Goal: Task Accomplishment & Management: Manage account settings

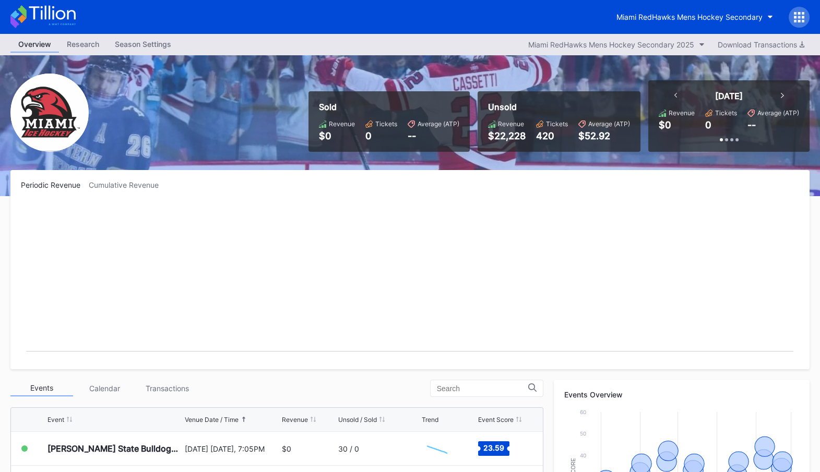
click at [804, 12] on icon at bounding box center [799, 17] width 10 height 10
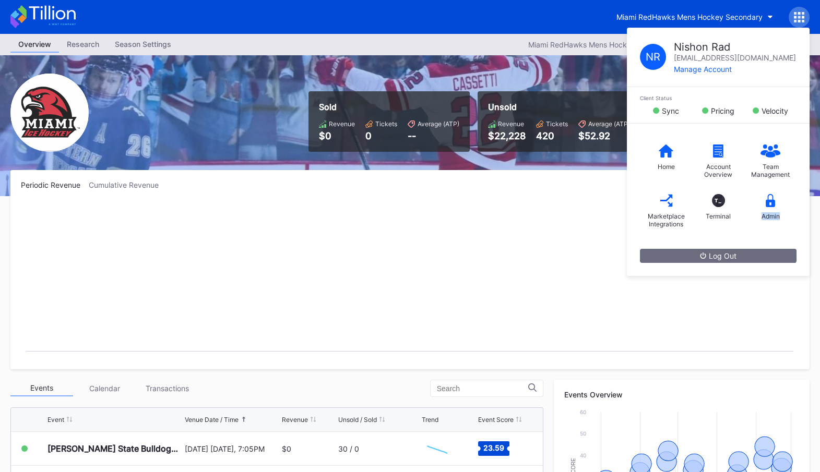
drag, startPoint x: 777, startPoint y: 208, endPoint x: 760, endPoint y: 229, distance: 26.7
click at [760, 229] on div "Home Account Overview Team Management Marketplace Integrations T_ Terminal Admin" at bounding box center [718, 186] width 183 height 125
click at [741, 253] on button "Log Out" at bounding box center [718, 256] width 157 height 14
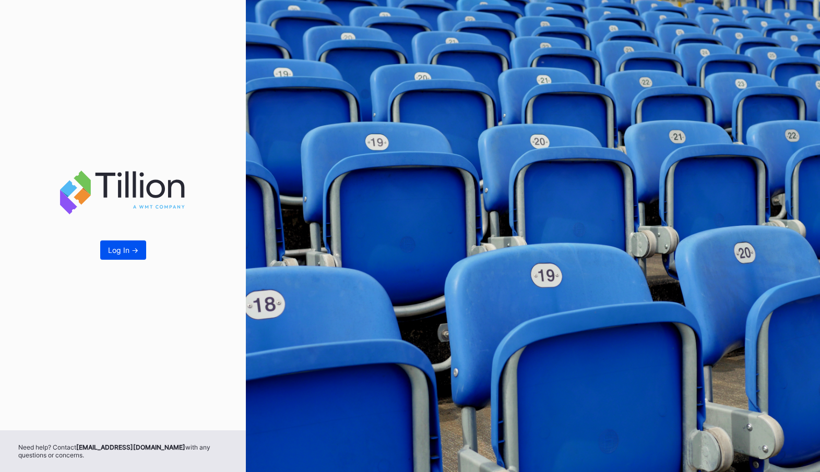
click at [116, 246] on button "Log In ->" at bounding box center [123, 250] width 46 height 19
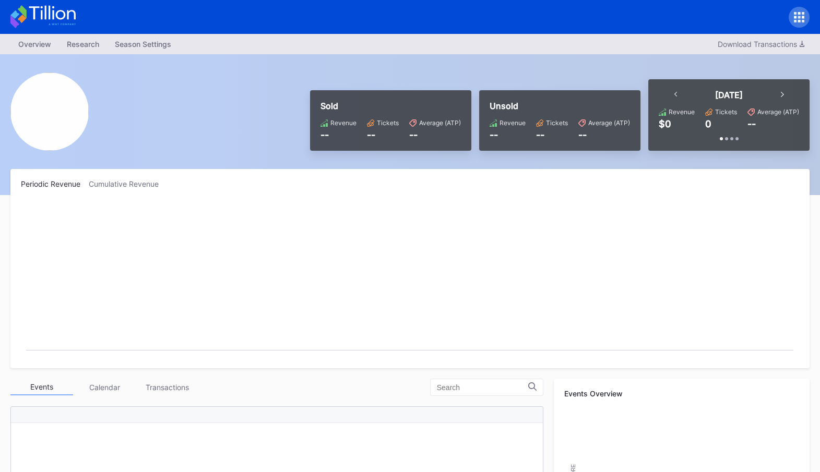
click at [792, 14] on div at bounding box center [799, 17] width 21 height 21
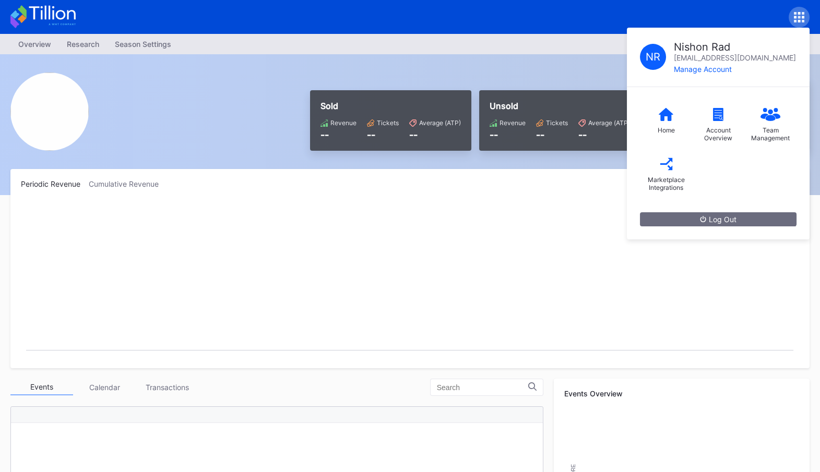
click at [760, 9] on div "N R Nishon Rad nishon.rad@eventdynamic.com Manage Account Home Account Overview…" at bounding box center [410, 17] width 820 height 34
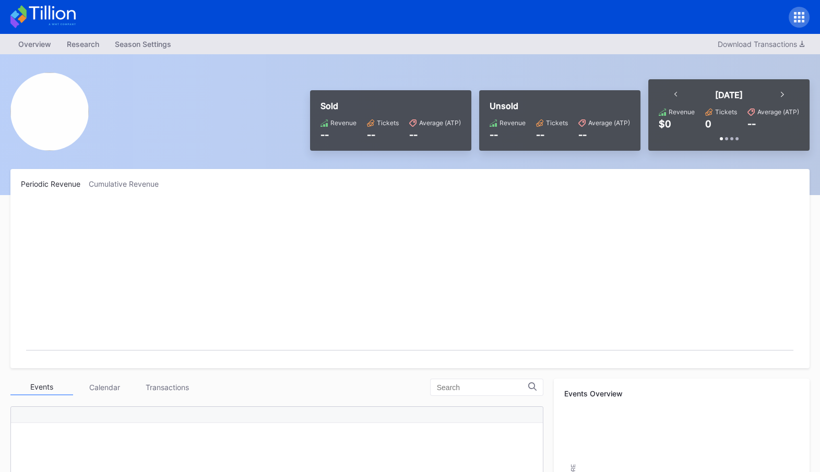
click at [812, 18] on div at bounding box center [410, 17] width 820 height 34
click at [792, 18] on div at bounding box center [799, 17] width 21 height 21
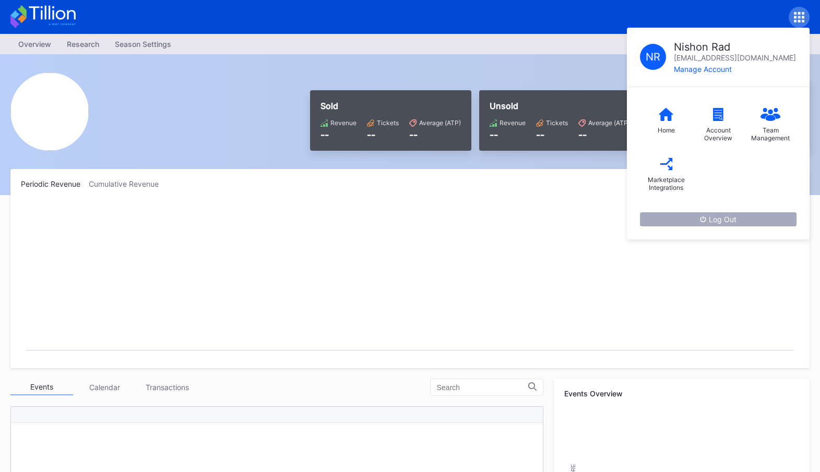
click at [744, 218] on button "Log Out" at bounding box center [718, 219] width 157 height 14
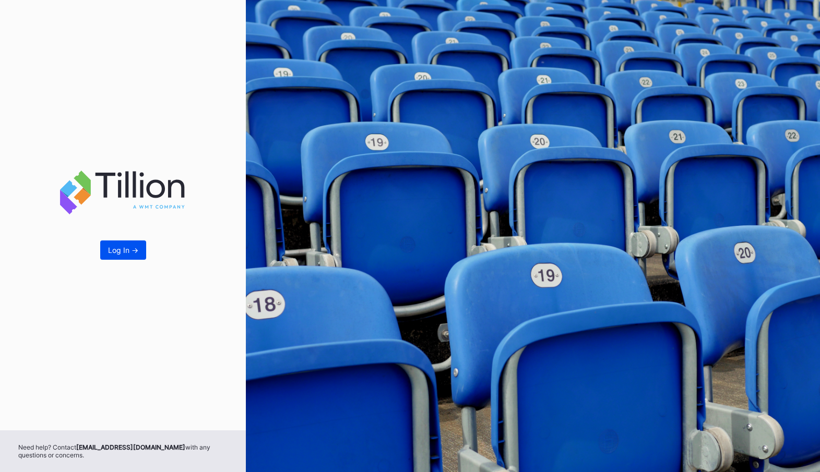
click at [113, 250] on div "Log In ->" at bounding box center [123, 250] width 30 height 9
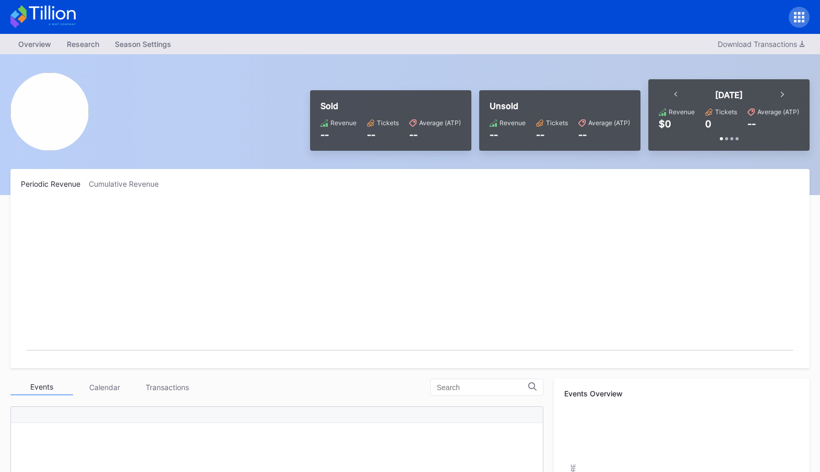
click at [793, 14] on div at bounding box center [799, 17] width 21 height 21
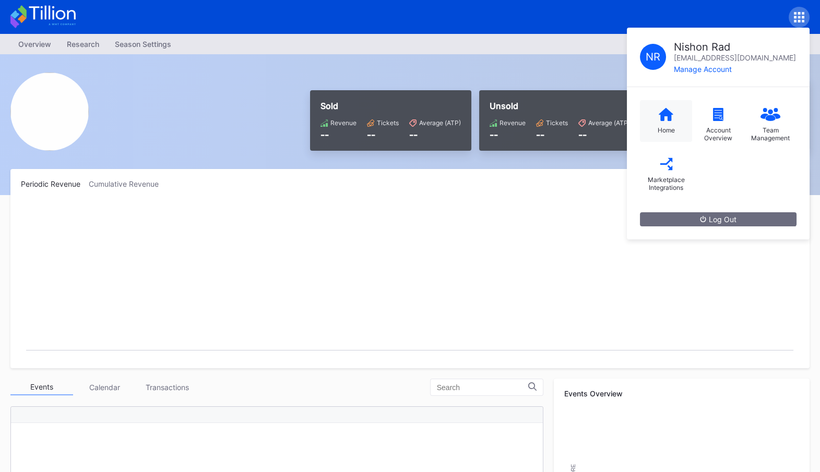
click at [667, 117] on icon at bounding box center [666, 114] width 15 height 13
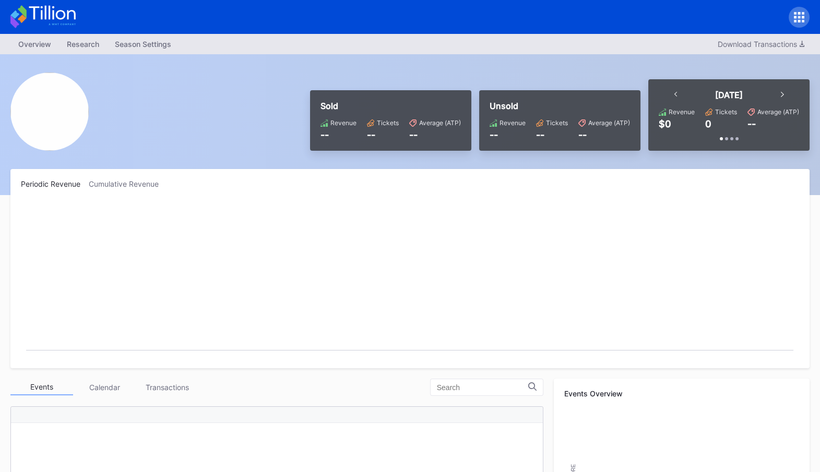
click at [800, 14] on icon at bounding box center [799, 13] width 3 height 3
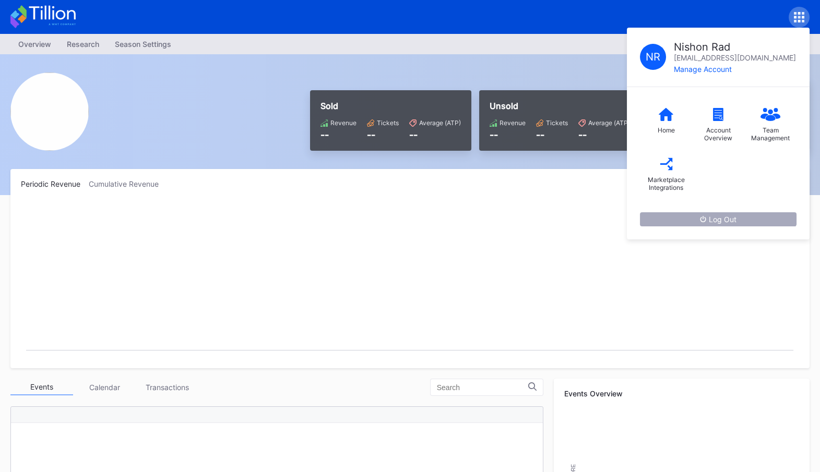
click at [709, 218] on div "Log Out" at bounding box center [718, 219] width 37 height 9
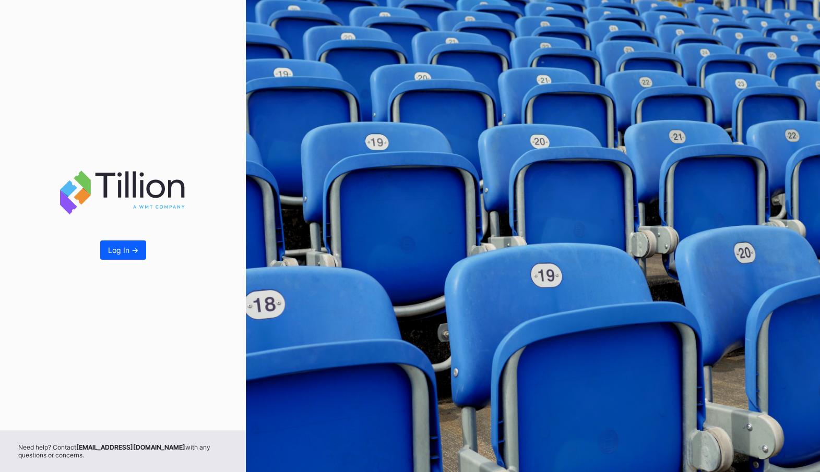
click at [106, 240] on div "Log In ->" at bounding box center [123, 215] width 246 height 431
click at [113, 252] on div "Log In ->" at bounding box center [123, 250] width 30 height 9
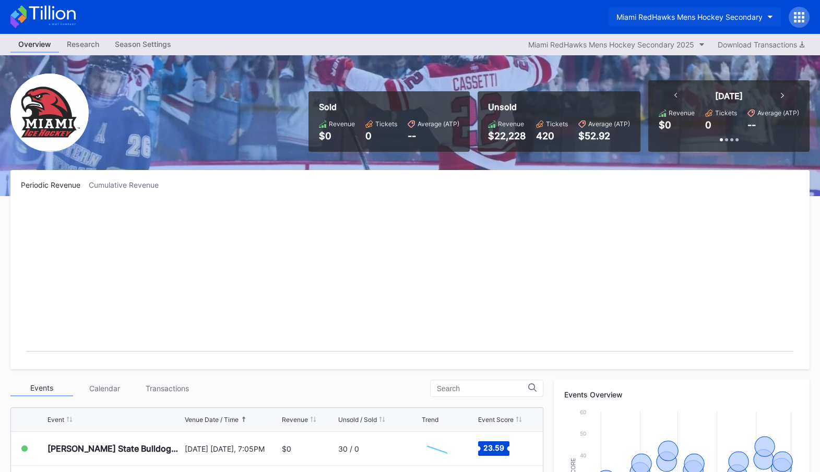
click at [770, 16] on icon "button" at bounding box center [770, 17] width 5 height 3
click at [715, 17] on div "Miami RedHawks Mens Hockey Secondary" at bounding box center [689, 17] width 146 height 9
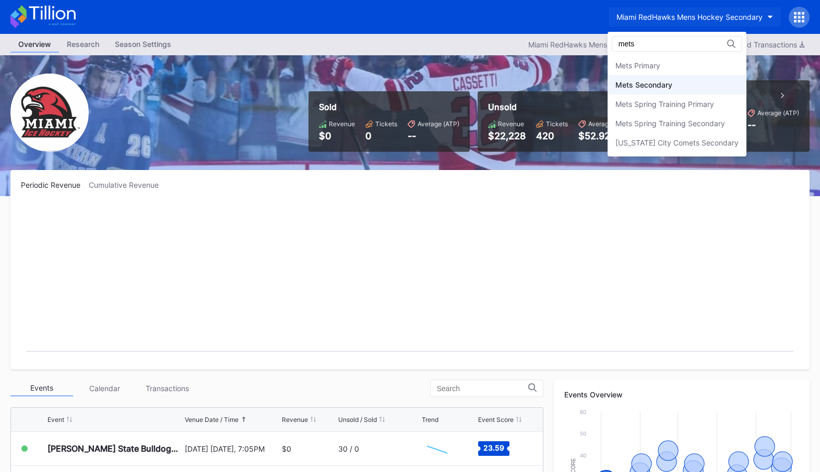
type input "mets"
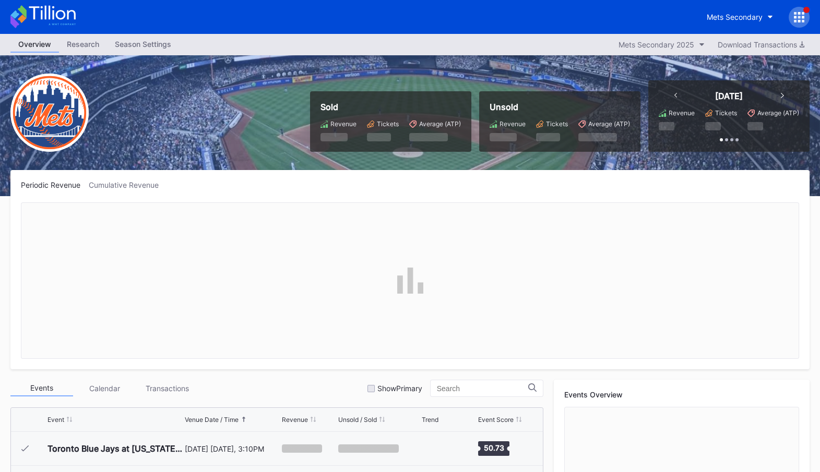
scroll to position [2644, 0]
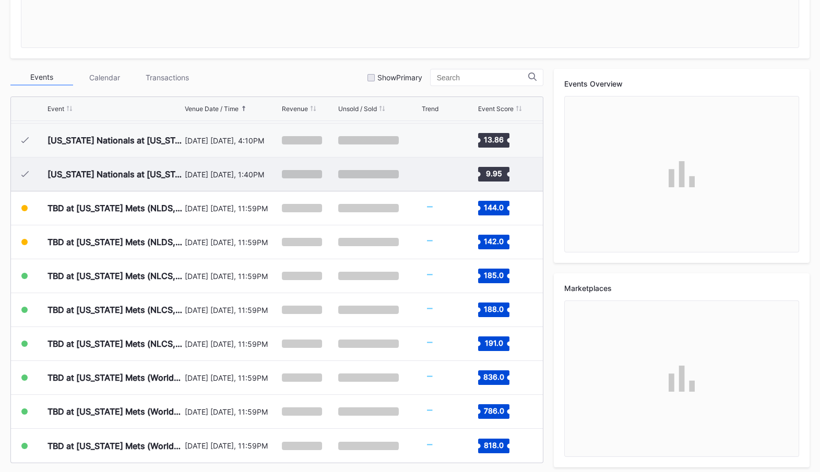
click at [233, 183] on div "[DATE] [DATE], 1:40PM" at bounding box center [232, 174] width 94 height 33
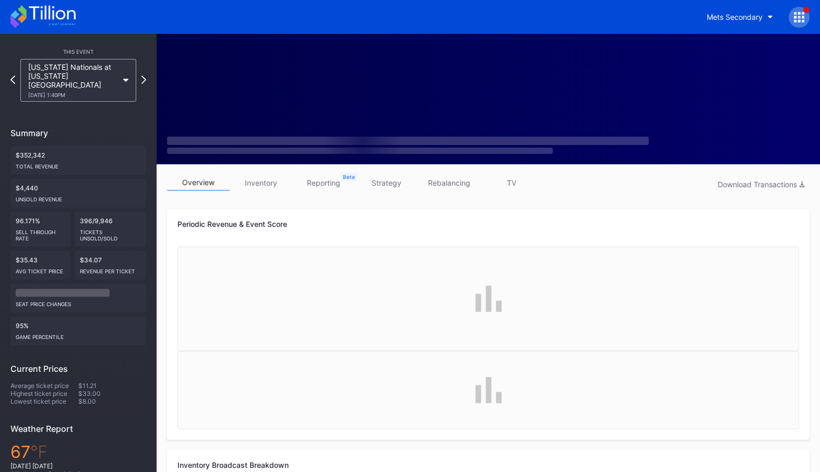
click at [253, 180] on link "inventory" at bounding box center [261, 183] width 63 height 16
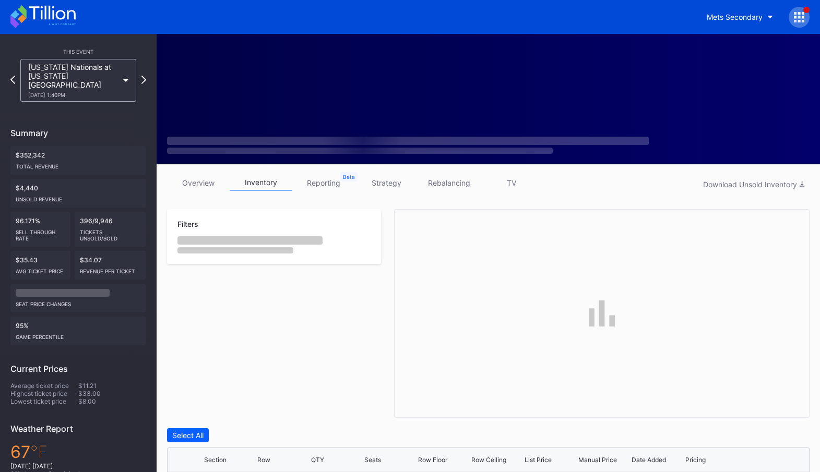
click at [385, 174] on div "overview inventory reporting strategy rebalancing TV Download Unsold Inventory …" at bounding box center [488, 442] width 663 height 556
click at [385, 183] on link "strategy" at bounding box center [386, 183] width 63 height 16
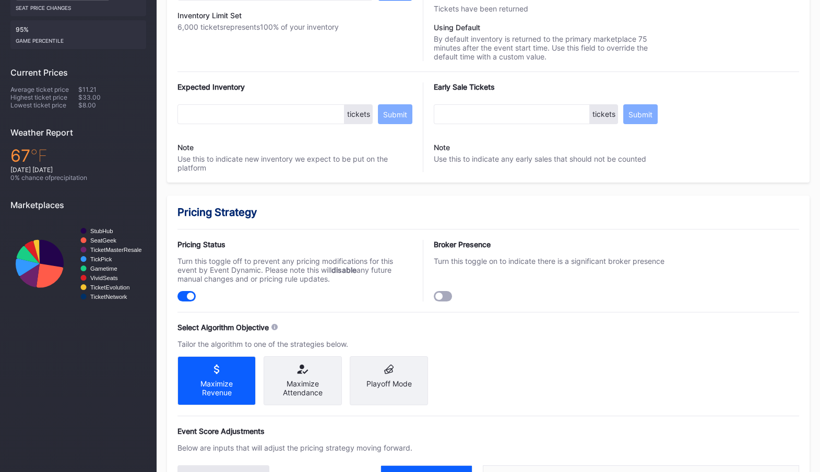
scroll to position [303, 0]
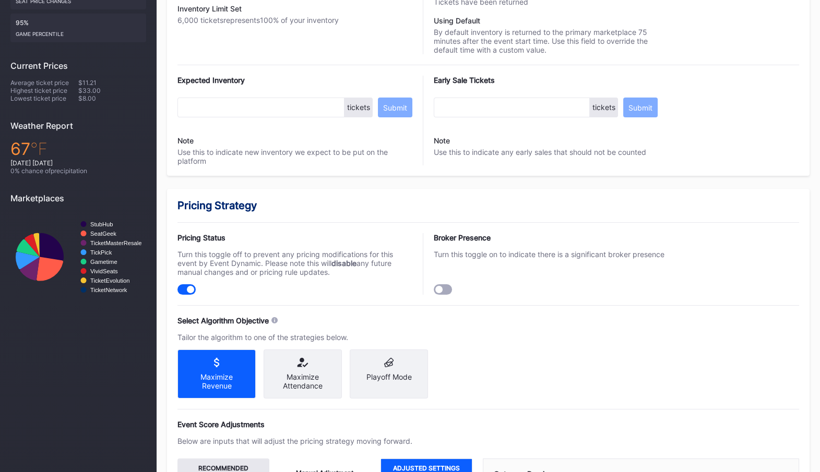
click at [454, 260] on div "Broker Presence Turn this toggle on to indicate there is a significant broker p…" at bounding box center [551, 264] width 235 height 62
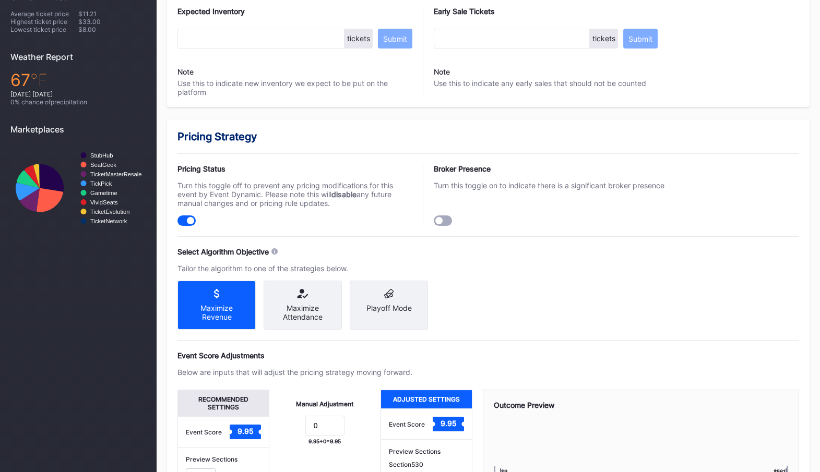
scroll to position [378, 0]
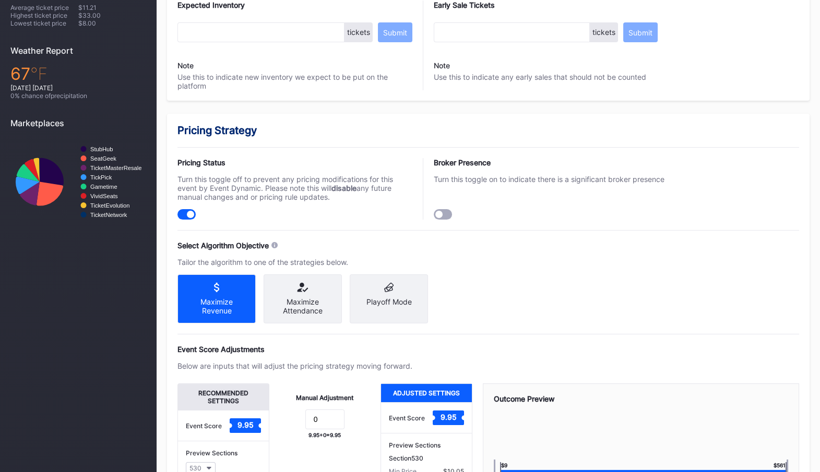
click at [477, 322] on div "Pricing Strategy Pricing Status Turn this toggle off to prevent any pricing mod…" at bounding box center [488, 449] width 643 height 670
click at [415, 315] on div "Playoff Mode" at bounding box center [389, 299] width 78 height 49
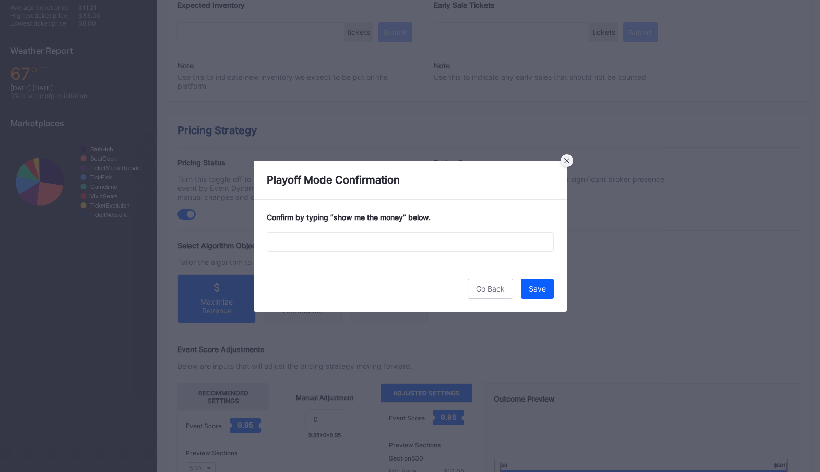
click at [566, 165] on div at bounding box center [567, 160] width 13 height 13
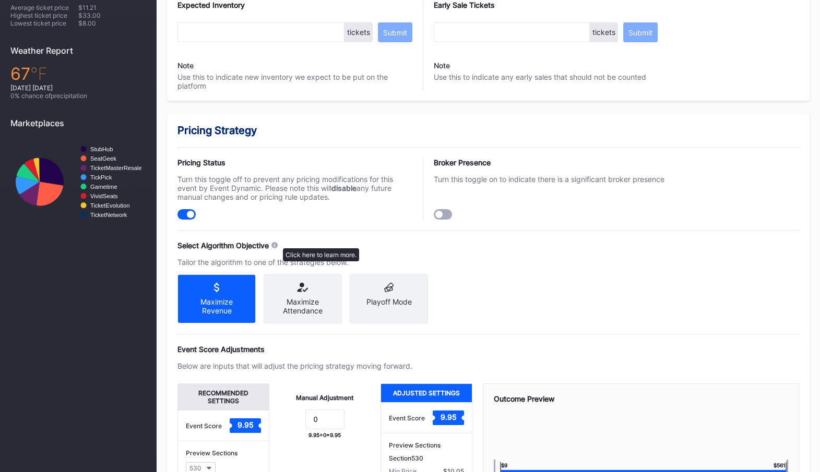
click at [278, 243] on icon at bounding box center [274, 245] width 6 height 6
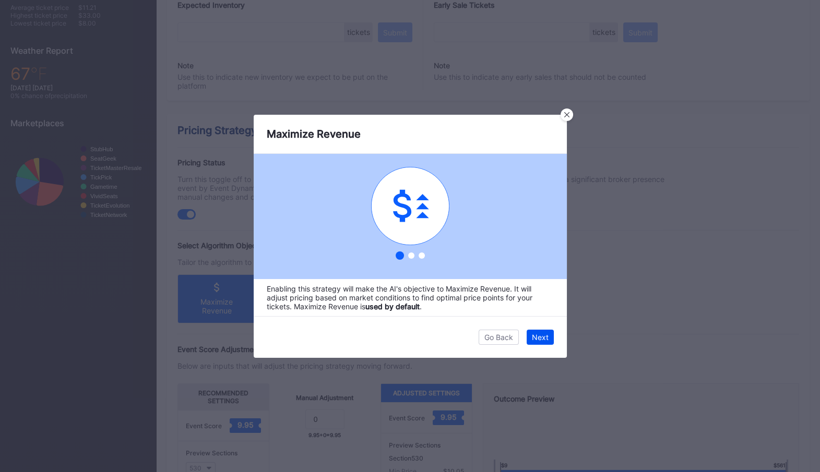
click at [542, 337] on div "Next" at bounding box center [540, 337] width 17 height 9
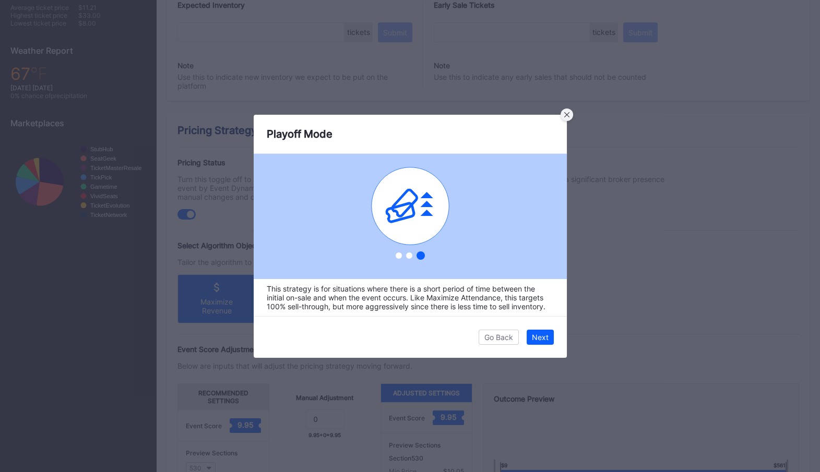
click at [564, 114] on div at bounding box center [567, 115] width 13 height 13
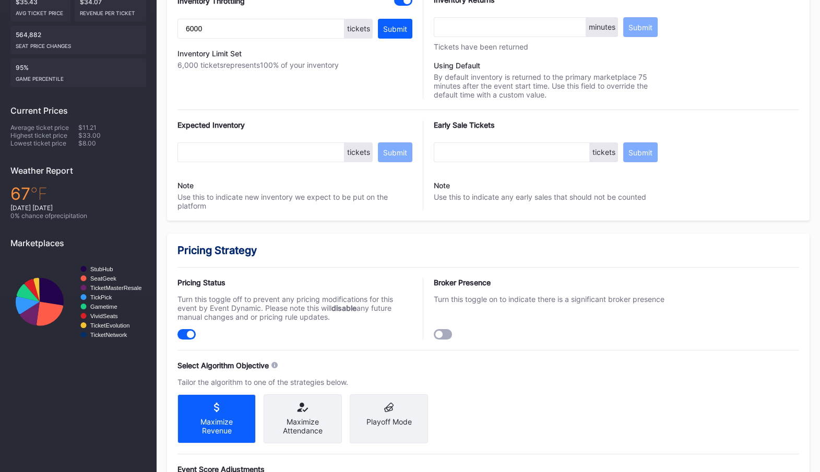
scroll to position [260, 0]
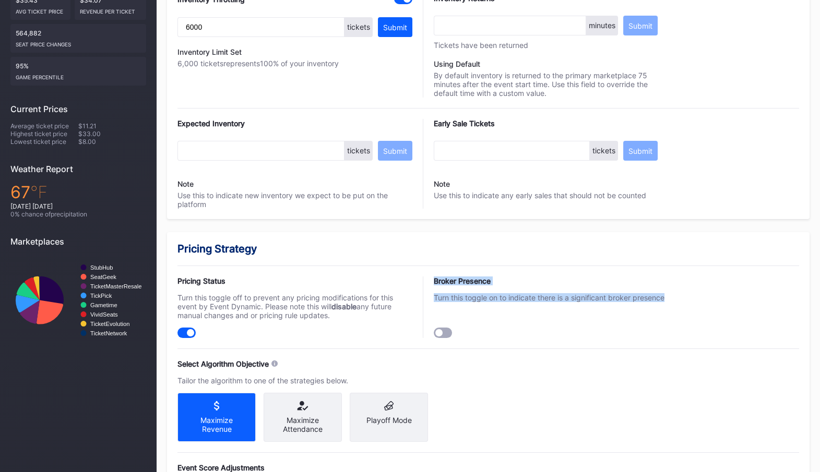
drag, startPoint x: 435, startPoint y: 282, endPoint x: 507, endPoint y: 344, distance: 95.5
click at [516, 317] on div "Broker Presence Turn this toggle on to indicate there is a significant broker p…" at bounding box center [551, 308] width 235 height 62
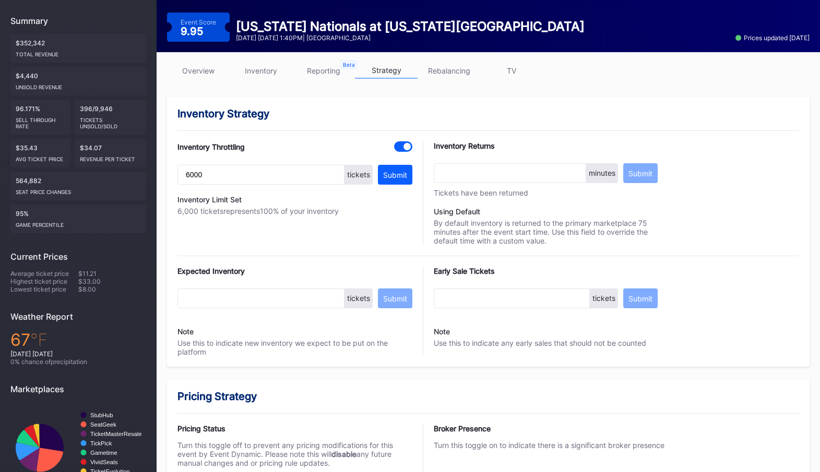
scroll to position [0, 0]
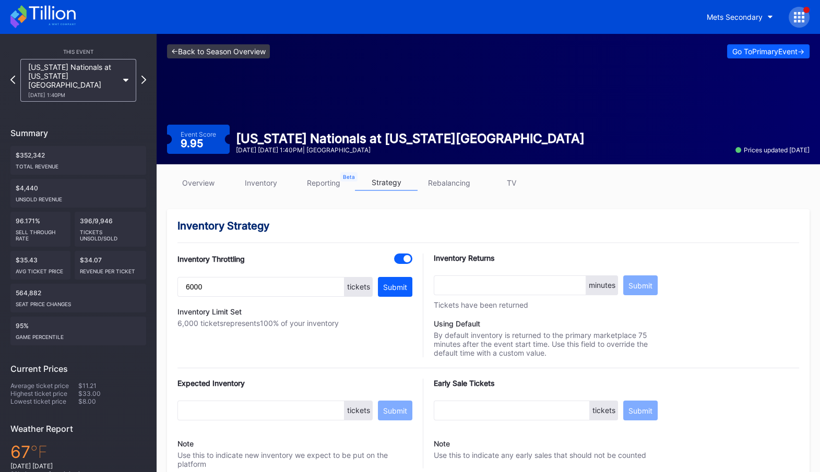
click at [212, 52] on link "<- Back to Season Overview" at bounding box center [218, 51] width 103 height 14
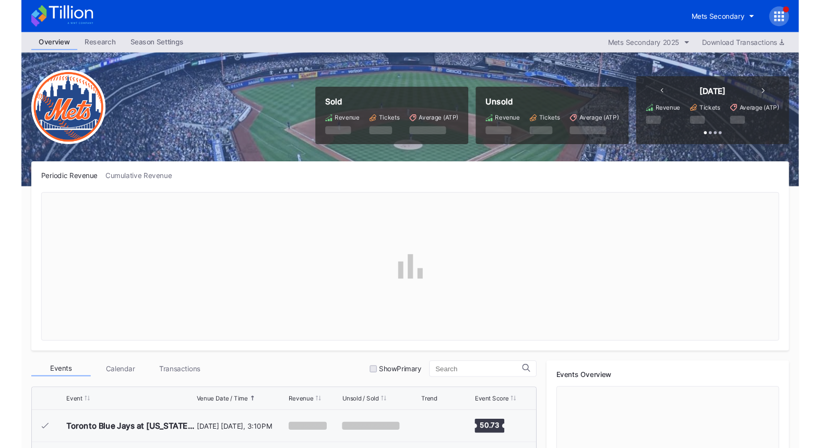
scroll to position [2644, 0]
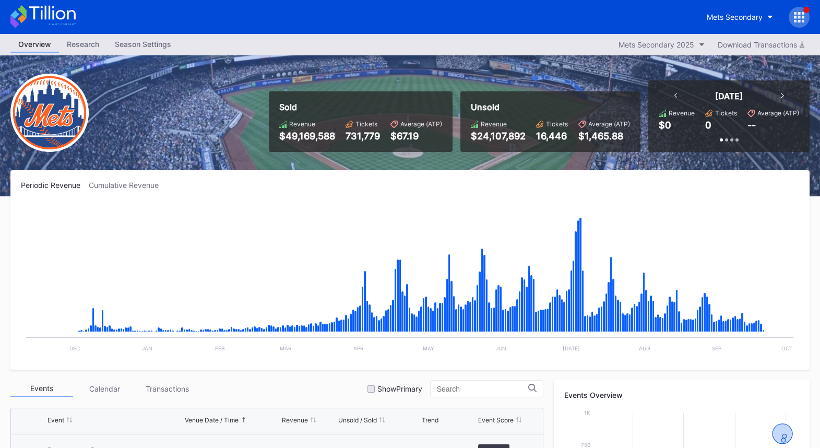
click at [740, 162] on div "Sold Revenue $49,169,588 Tickets 731,779 Average (ATP) $67.19 Unsold Revenue $2…" at bounding box center [410, 125] width 820 height 141
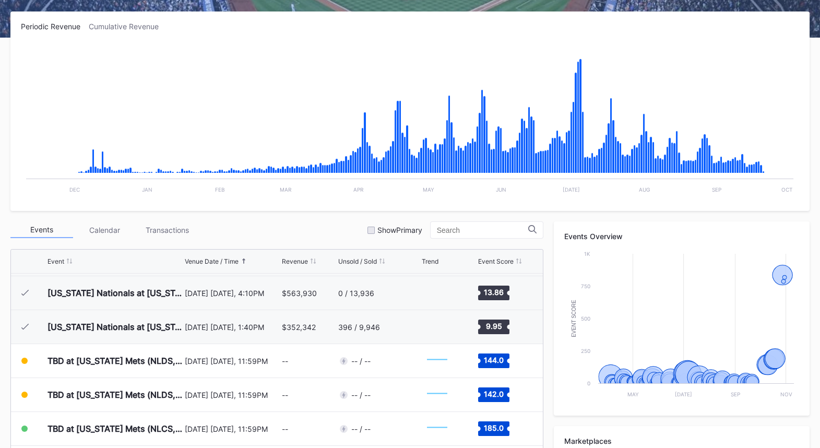
scroll to position [161, 0]
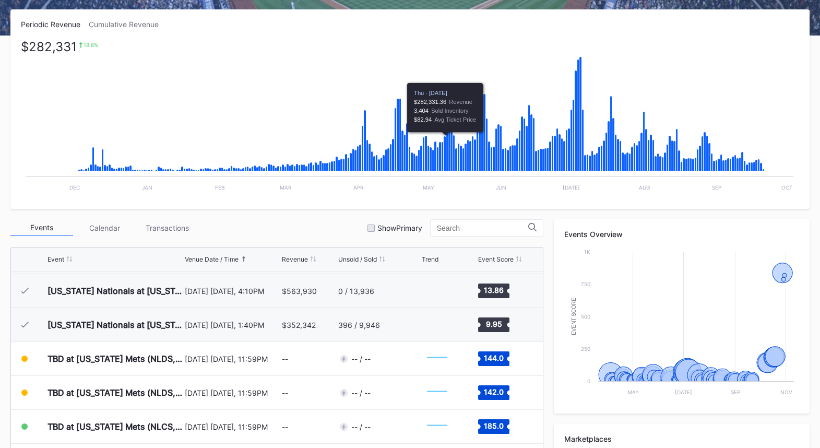
click at [445, 159] on icon "Chart title" at bounding box center [445, 153] width 3 height 35
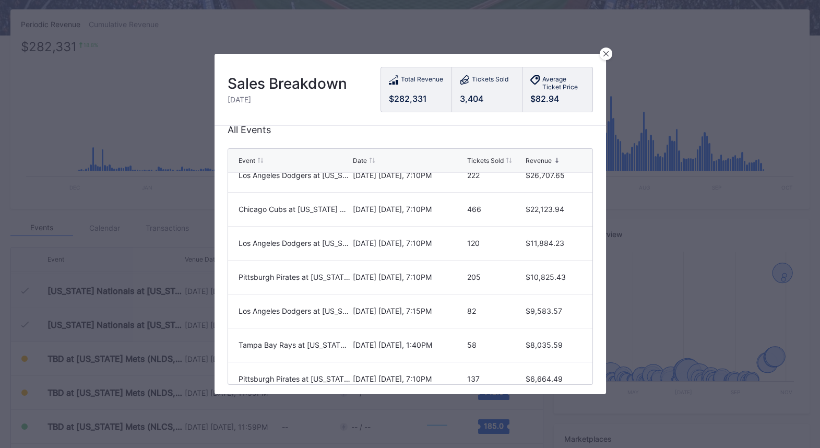
scroll to position [84, 0]
click at [607, 55] on icon at bounding box center [605, 53] width 5 height 5
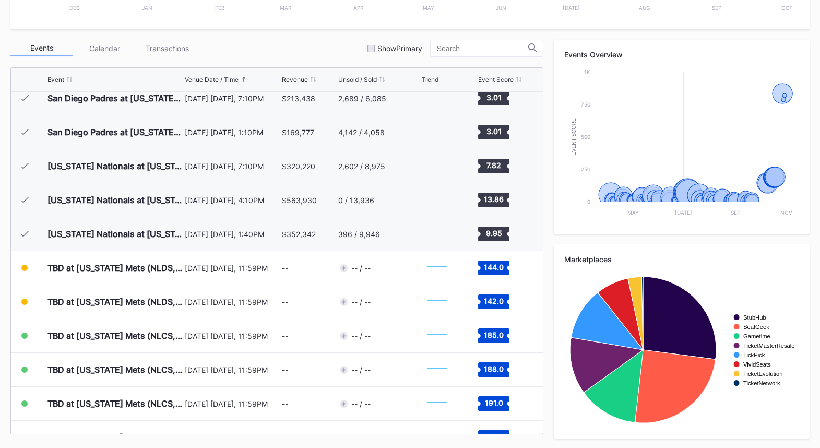
scroll to position [2519, 0]
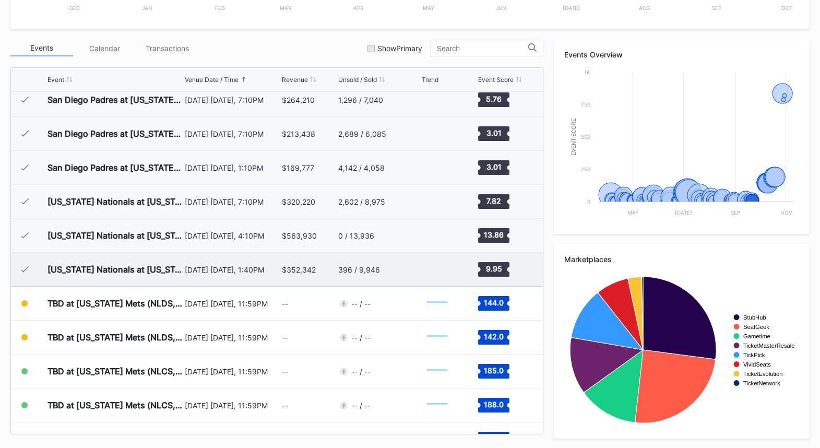
click at [407, 263] on div "396 / 9,946" at bounding box center [378, 269] width 81 height 33
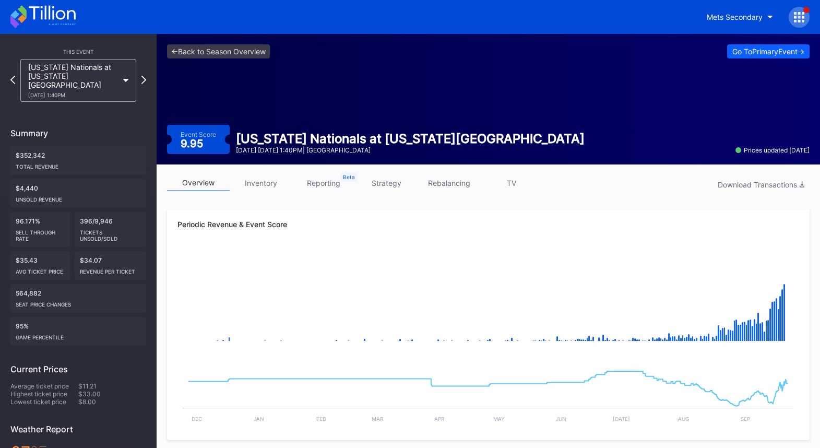
click at [266, 183] on link "inventory" at bounding box center [261, 183] width 63 height 16
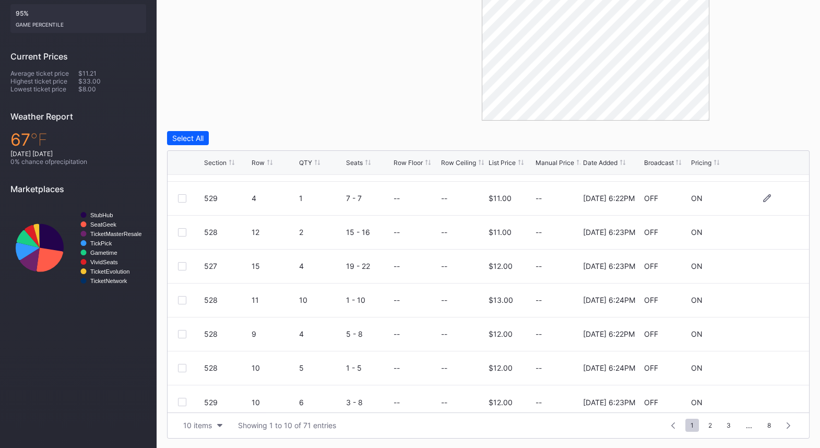
scroll to position [102, 0]
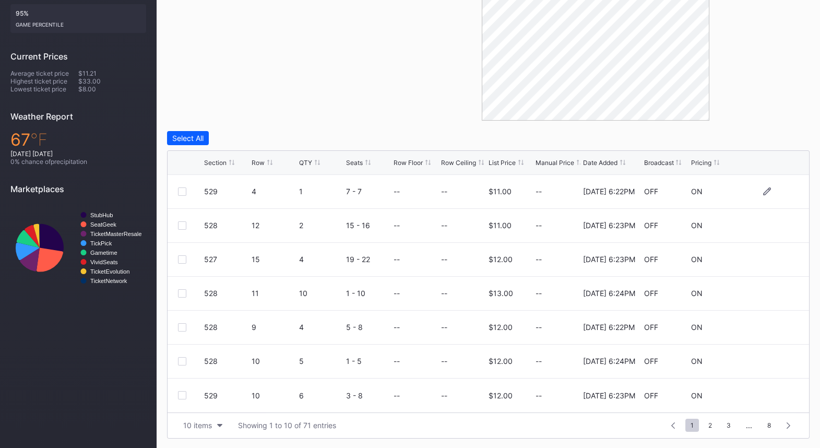
click at [183, 191] on div at bounding box center [182, 191] width 8 height 8
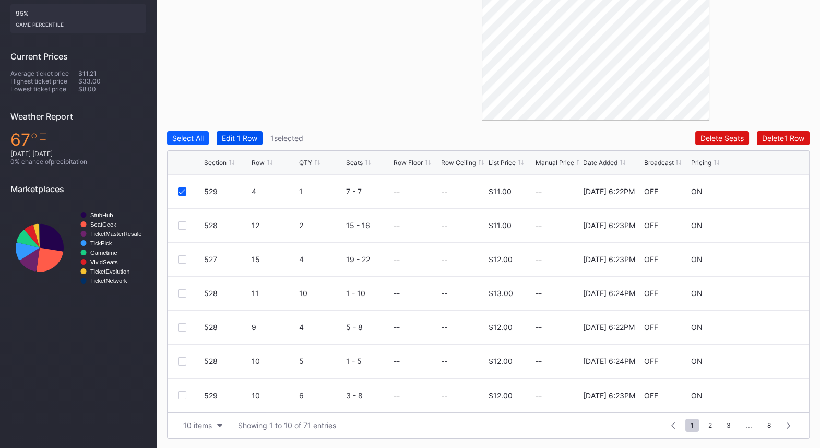
click at [242, 137] on div "Edit 1 Row" at bounding box center [239, 138] width 35 height 9
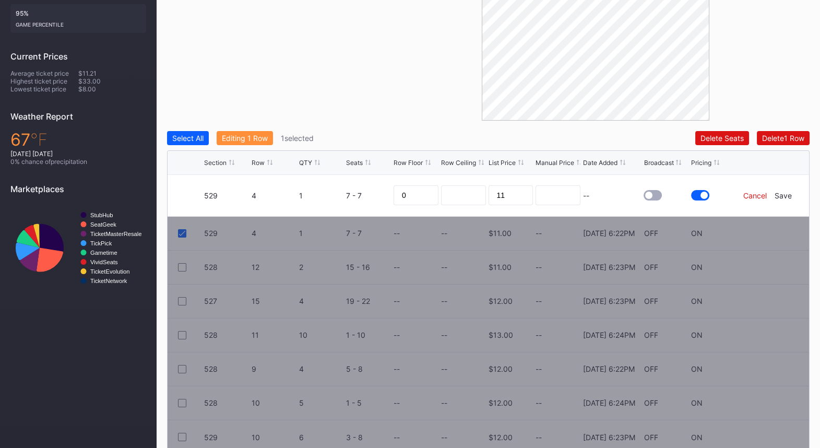
click at [756, 196] on div "Cancel" at bounding box center [754, 195] width 23 height 9
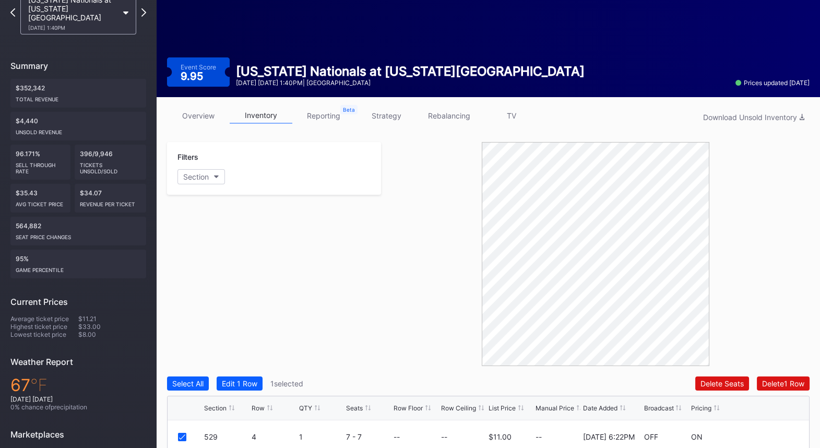
scroll to position [64, 0]
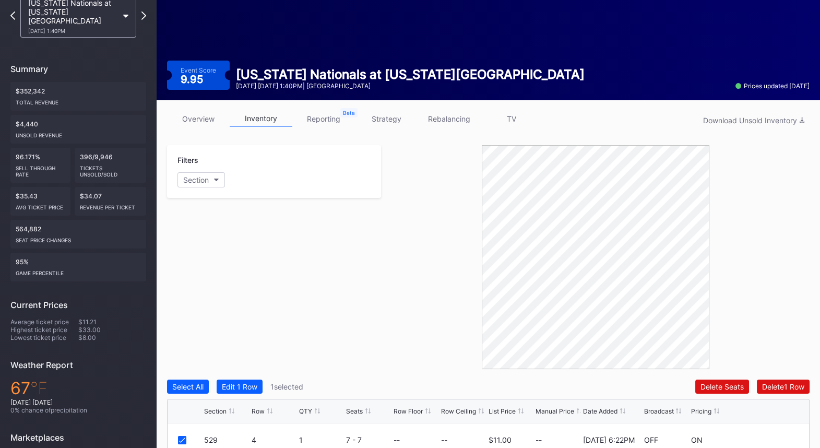
click at [325, 117] on link "reporting" at bounding box center [323, 119] width 63 height 16
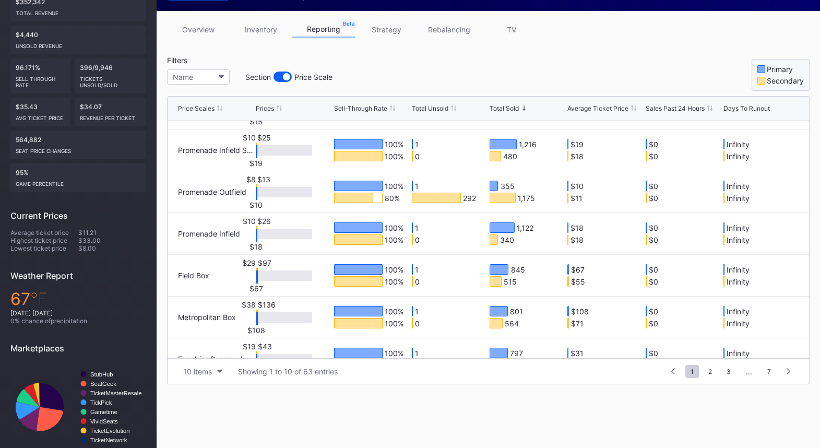
scroll to position [73, 0]
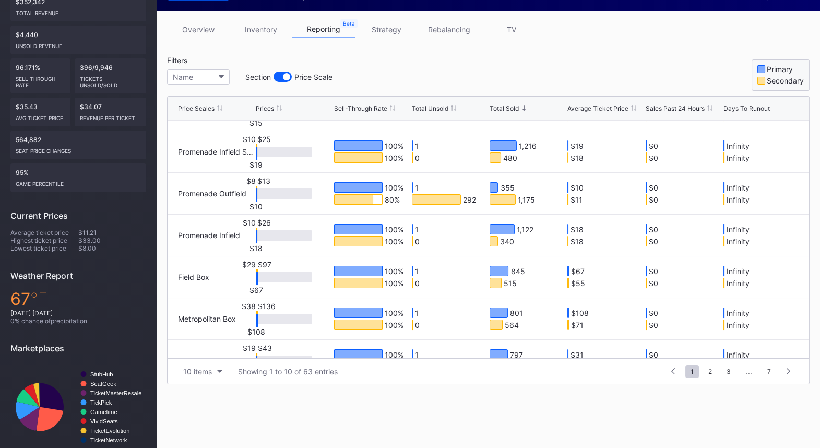
click at [287, 76] on div at bounding box center [286, 76] width 7 height 7
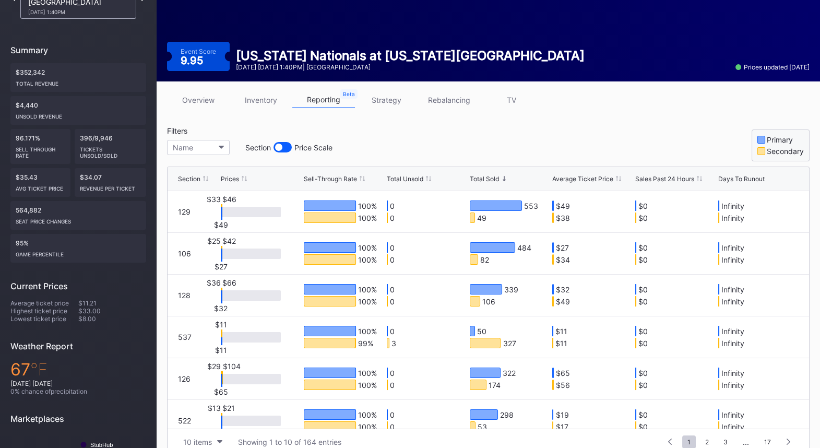
scroll to position [81, 0]
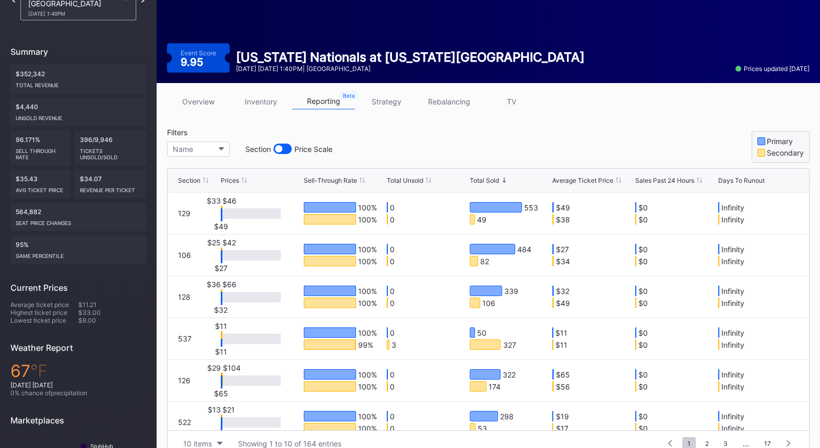
click at [389, 103] on link "strategy" at bounding box center [386, 101] width 63 height 16
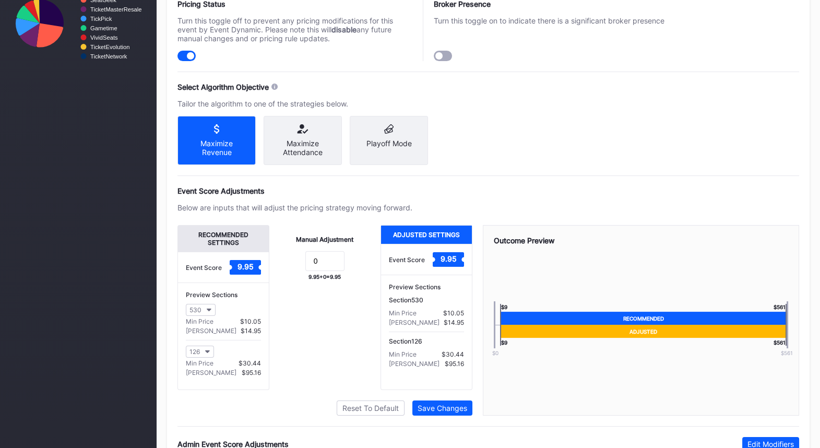
scroll to position [529, 0]
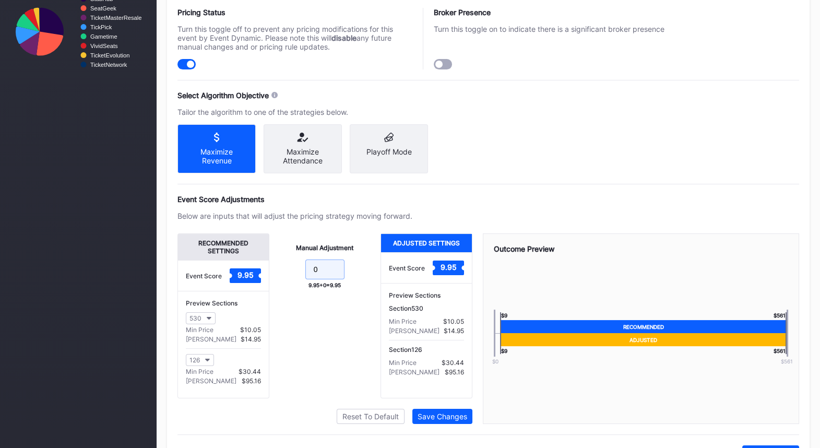
drag, startPoint x: 328, startPoint y: 278, endPoint x: 288, endPoint y: 278, distance: 40.2
click at [288, 278] on form "0" at bounding box center [325, 270] width 91 height 22
click at [211, 324] on button "530" at bounding box center [201, 318] width 30 height 12
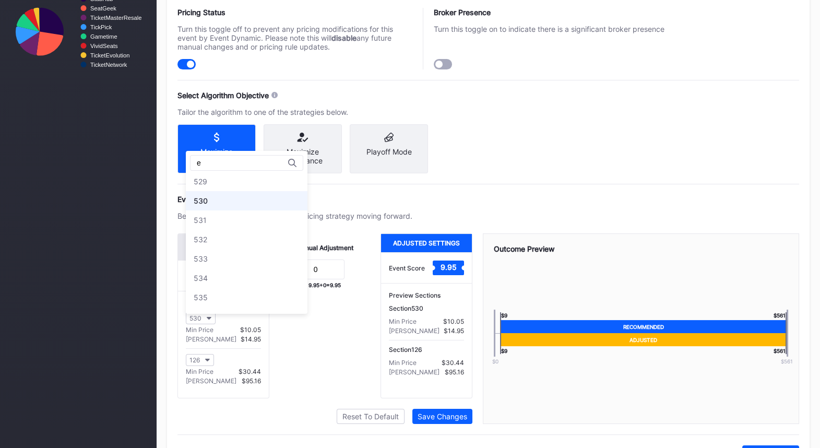
scroll to position [0, 0]
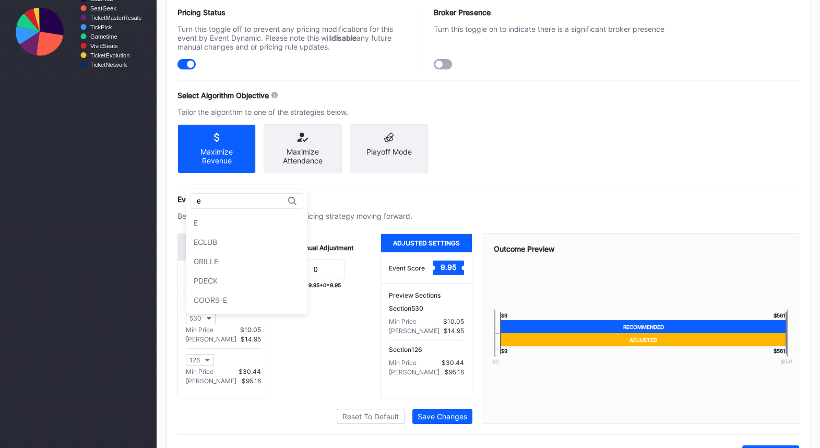
type input "e"
click at [286, 337] on div "Manual Adjustment 0 9.95 + 0 = 9.95" at bounding box center [325, 315] width 112 height 165
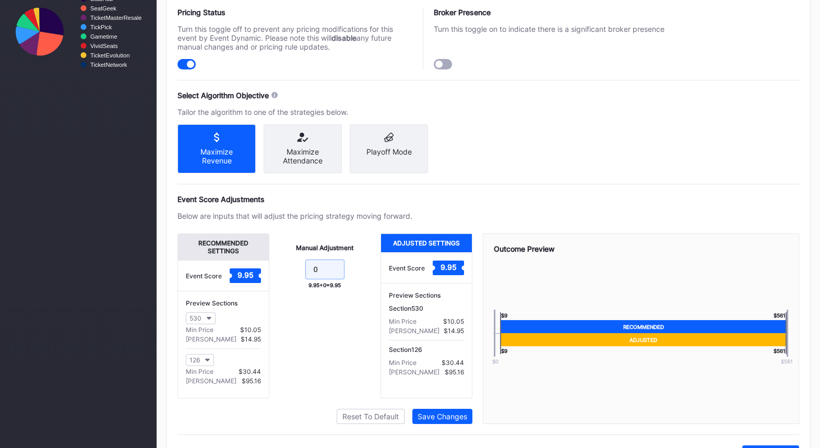
drag, startPoint x: 327, startPoint y: 276, endPoint x: 288, endPoint y: 276, distance: 39.1
click at [293, 276] on form "0" at bounding box center [325, 270] width 91 height 22
type input "5"
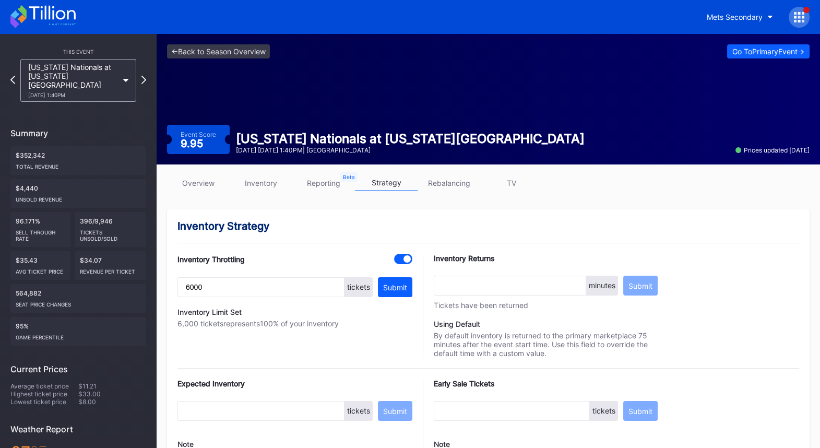
type input "20"
click at [267, 184] on link "inventory" at bounding box center [261, 183] width 63 height 16
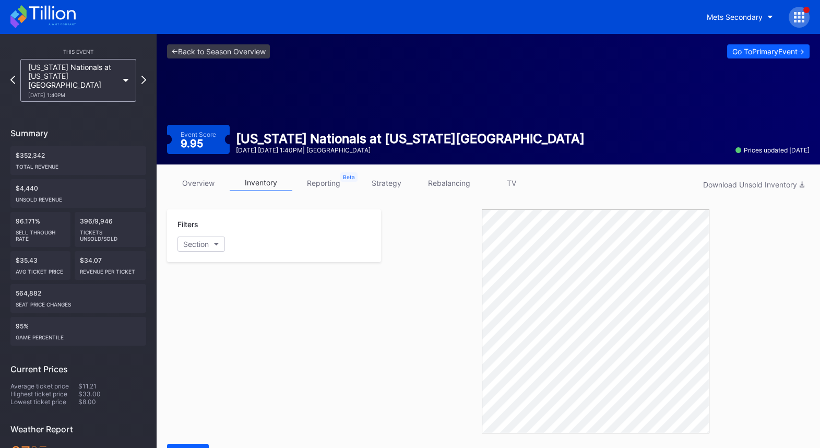
click at [200, 182] on link "overview" at bounding box center [198, 183] width 63 height 16
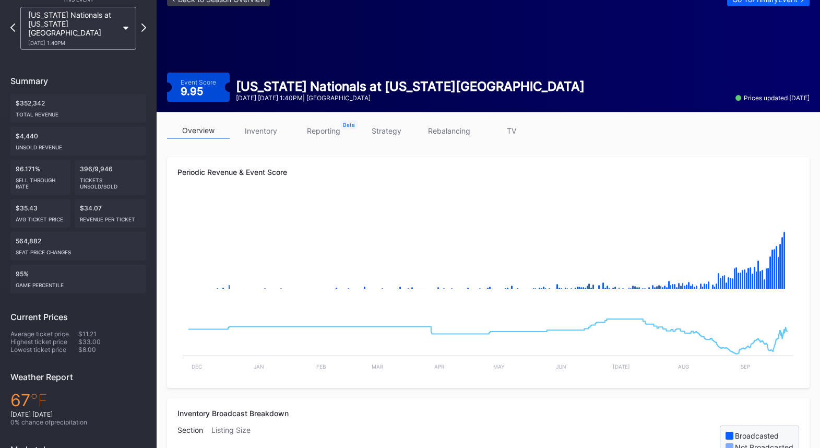
scroll to position [14, 0]
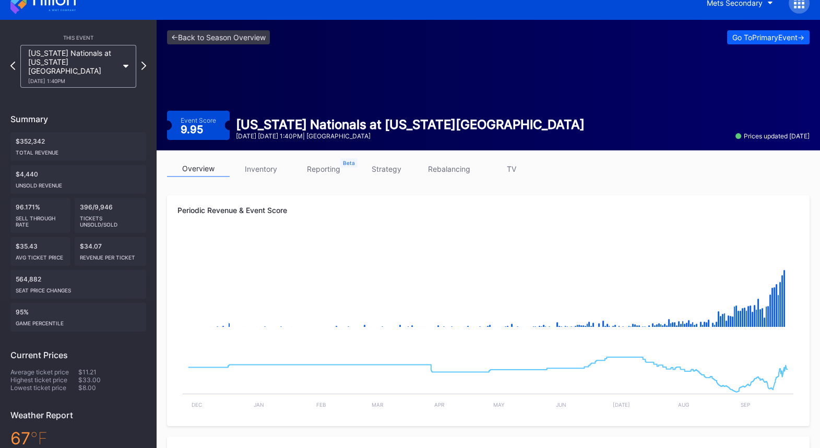
click at [274, 170] on link "inventory" at bounding box center [261, 169] width 63 height 16
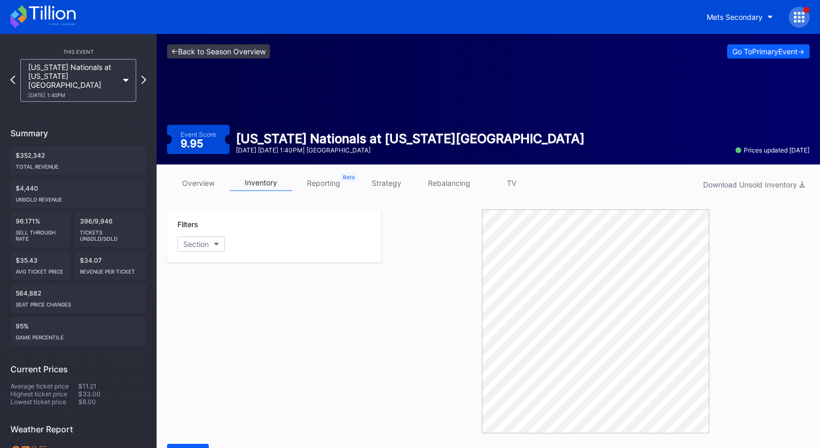
click at [215, 53] on link "<- Back to Season Overview" at bounding box center [218, 51] width 103 height 14
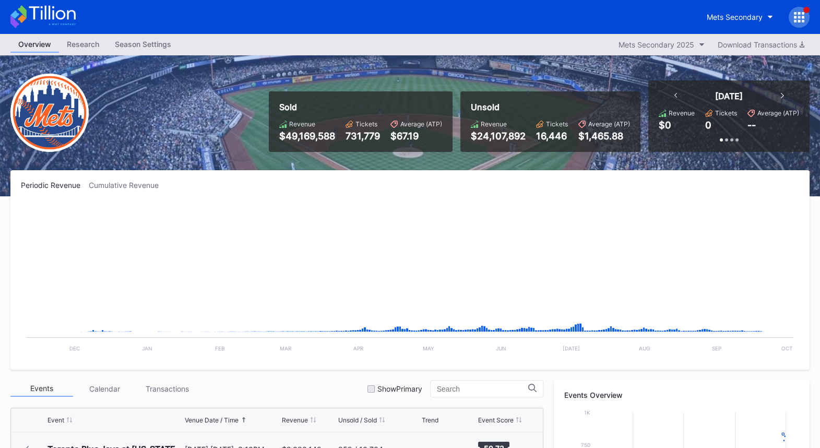
scroll to position [2644, 0]
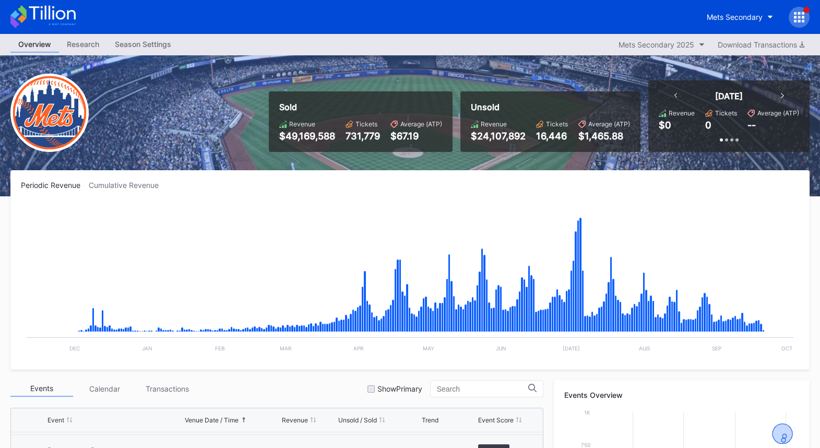
click at [144, 45] on div "Season Settings" at bounding box center [143, 44] width 72 height 15
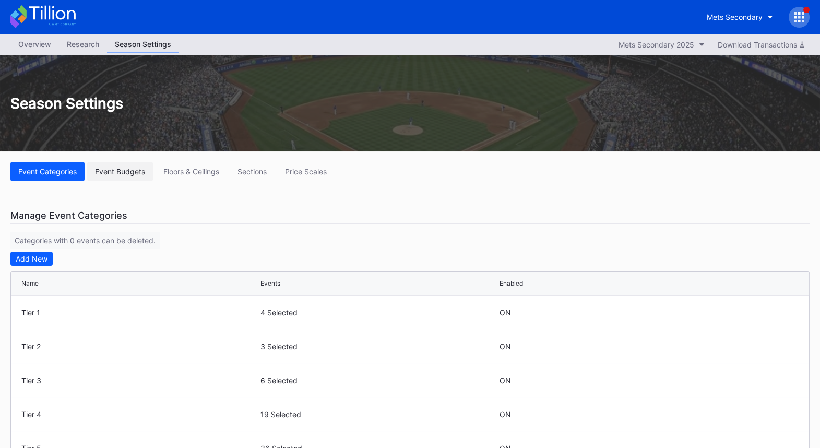
scroll to position [1, 0]
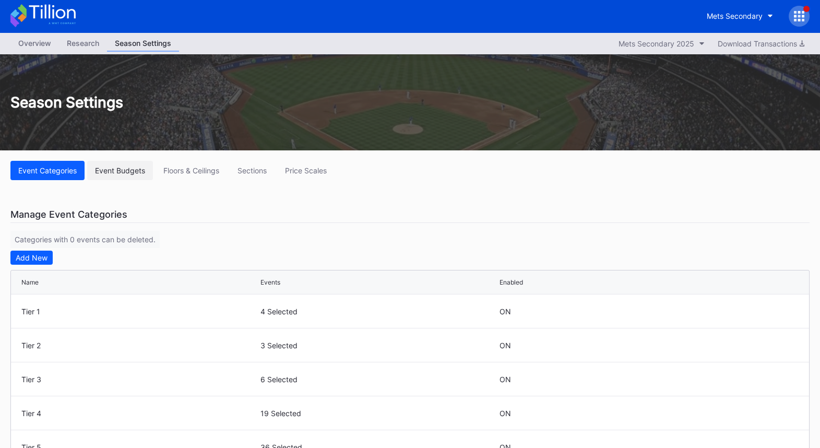
click at [129, 170] on div "Event Budgets" at bounding box center [120, 170] width 50 height 9
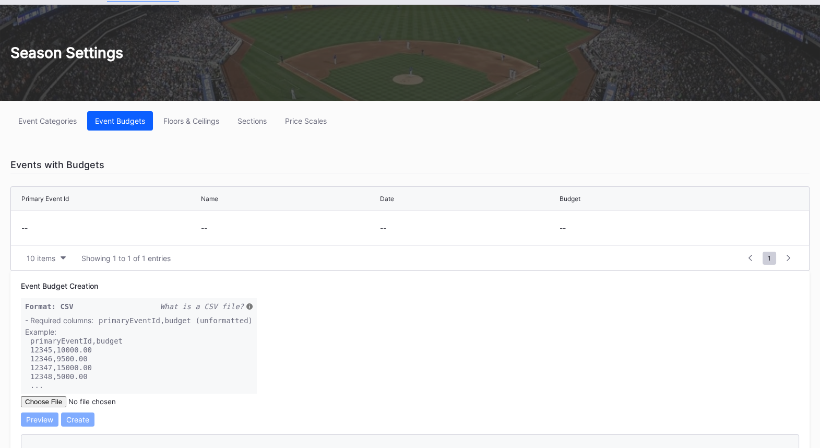
scroll to position [50, 0]
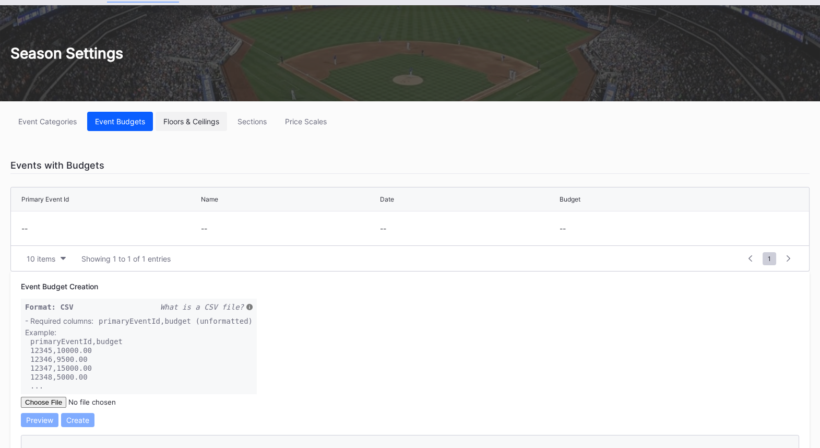
click at [208, 119] on div "Floors & Ceilings" at bounding box center [191, 121] width 56 height 9
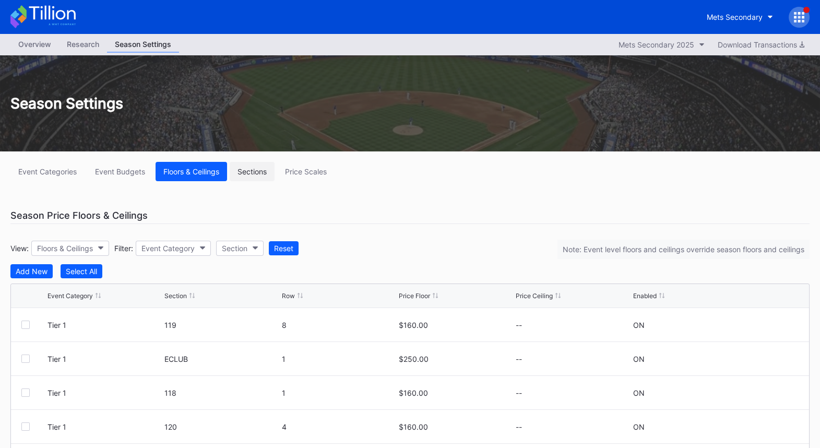
click at [257, 170] on div "Sections" at bounding box center [251, 171] width 29 height 9
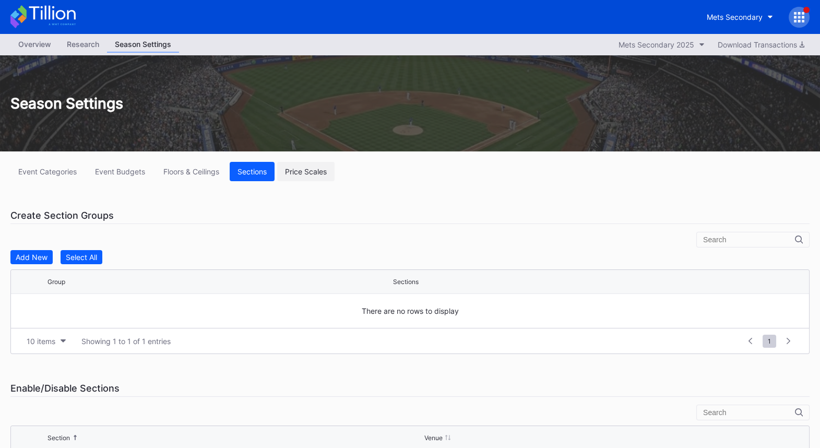
click at [314, 170] on div "Price Scales" at bounding box center [306, 171] width 42 height 9
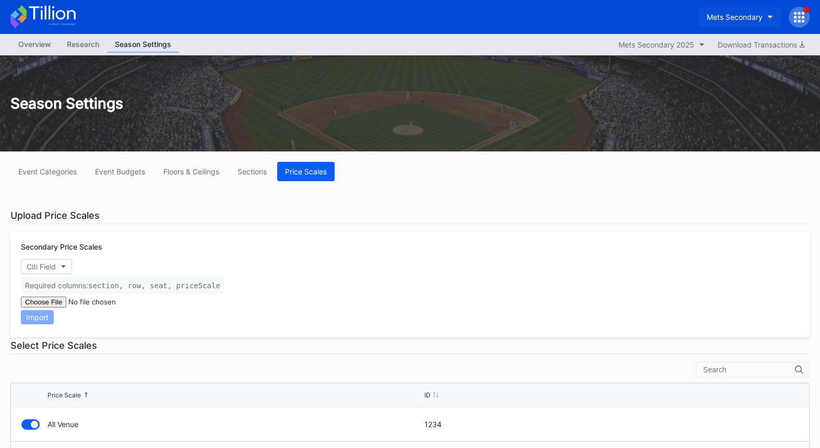
click at [748, 15] on div "Mets Secondary" at bounding box center [735, 17] width 56 height 9
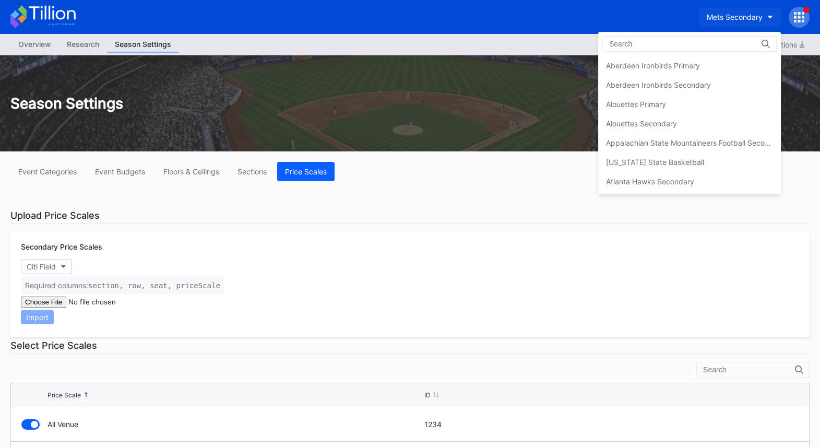
scroll to position [1634, 0]
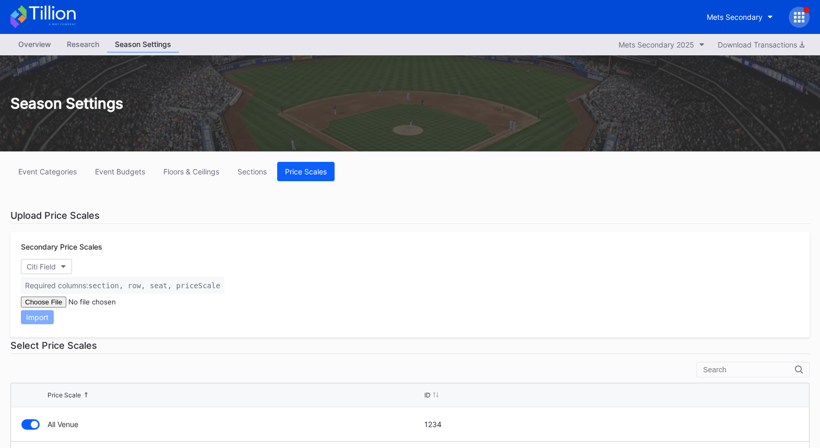
click at [801, 14] on icon at bounding box center [799, 17] width 10 height 10
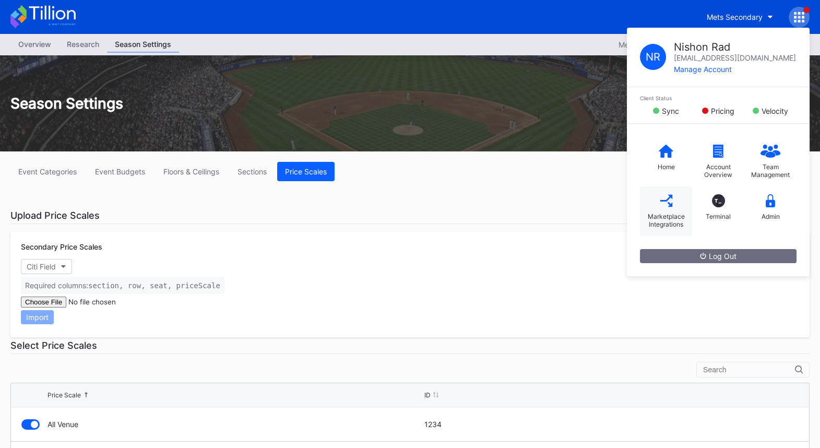
click at [673, 208] on div "Marketplace Integrations" at bounding box center [666, 211] width 52 height 50
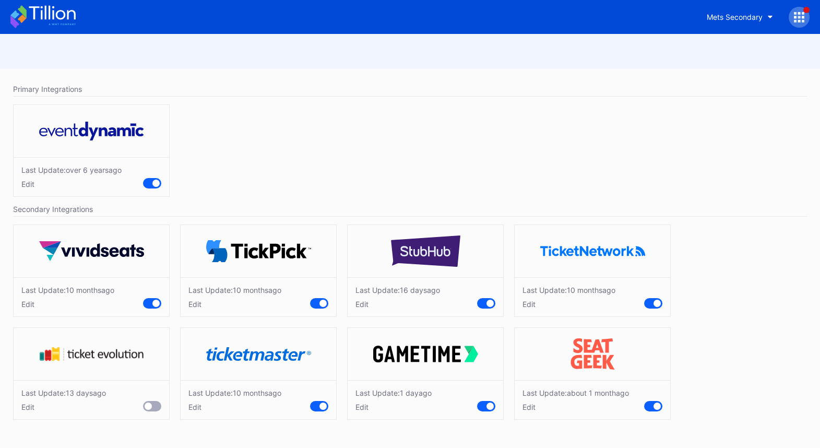
click at [197, 304] on div "Edit" at bounding box center [234, 304] width 93 height 9
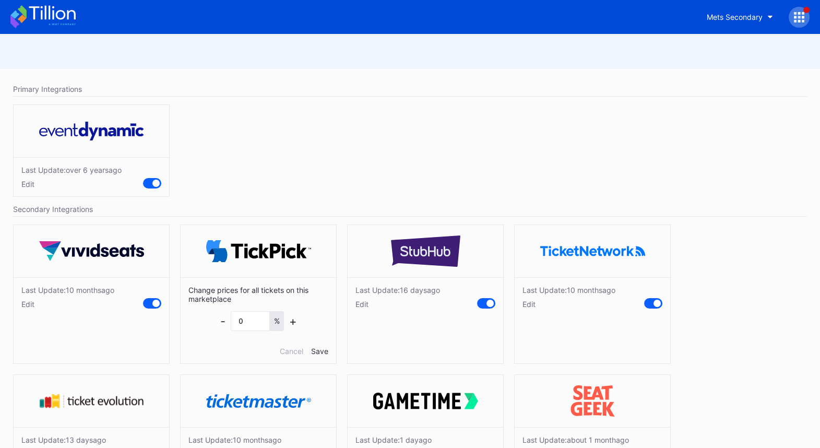
click at [365, 303] on div "Edit" at bounding box center [397, 304] width 85 height 9
click at [533, 304] on div "Edit" at bounding box center [568, 304] width 93 height 9
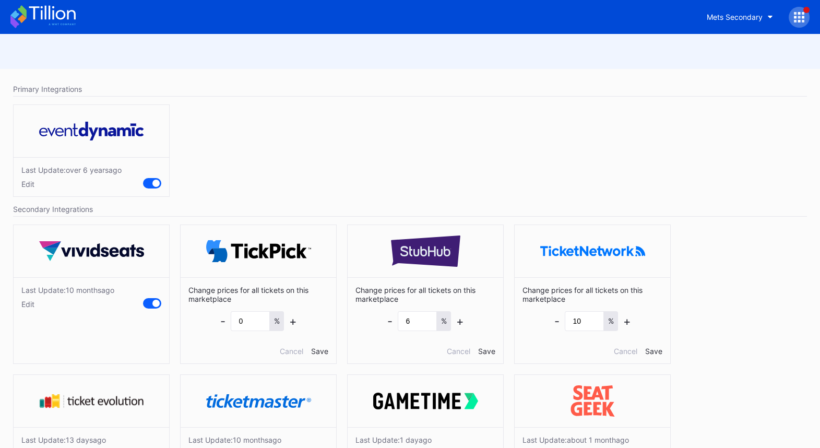
click at [61, 16] on icon at bounding box center [42, 16] width 65 height 23
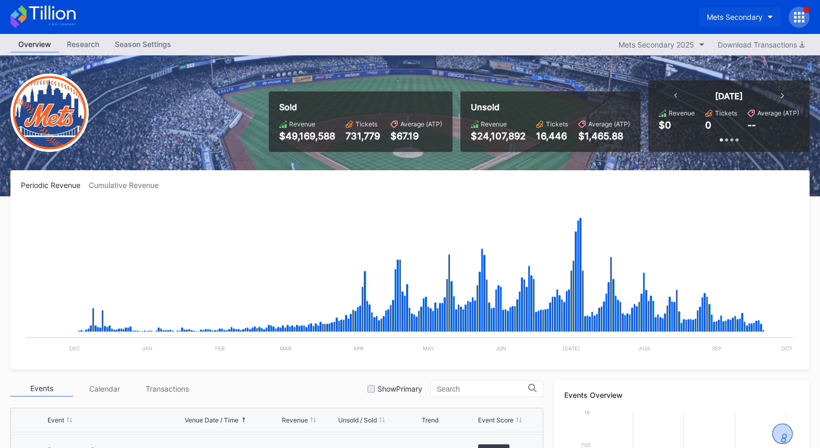
click at [736, 19] on div "Mets Secondary" at bounding box center [735, 17] width 56 height 9
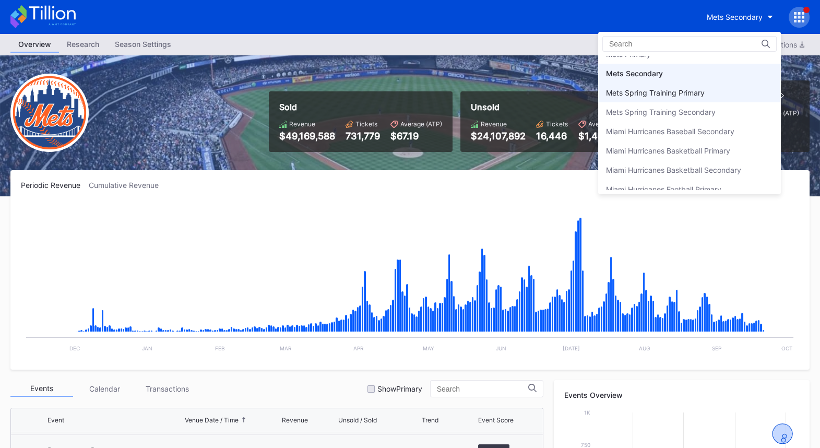
scroll to position [1599, 0]
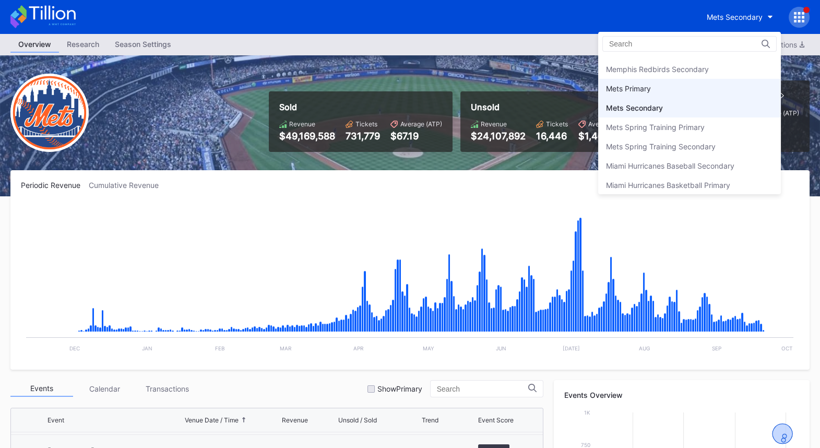
click at [639, 84] on div "Mets Primary" at bounding box center [628, 88] width 45 height 9
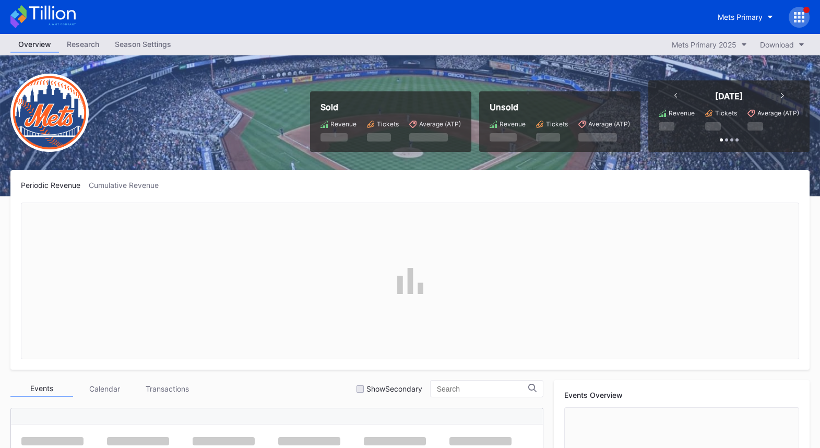
scroll to position [2644, 0]
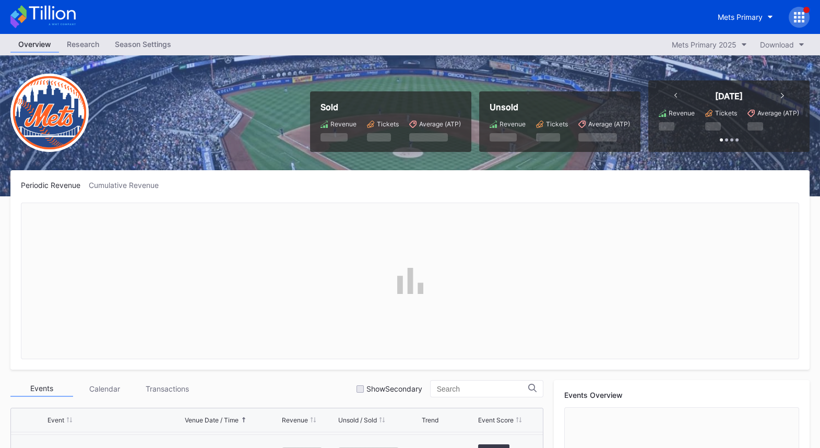
click at [144, 45] on div "Season Settings" at bounding box center [143, 44] width 72 height 15
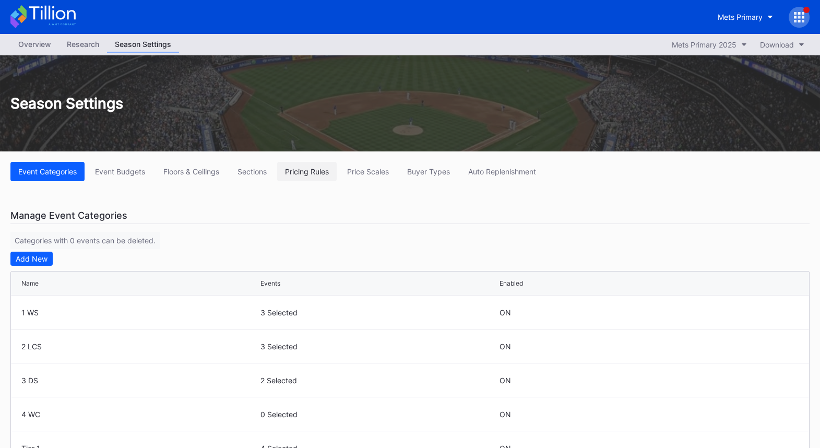
click at [311, 172] on div "Pricing Rules" at bounding box center [307, 171] width 44 height 9
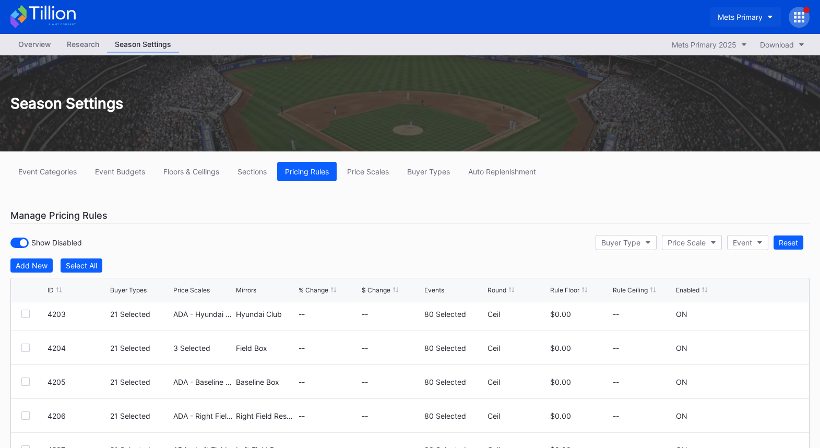
click at [739, 15] on div "Mets Primary" at bounding box center [740, 17] width 45 height 9
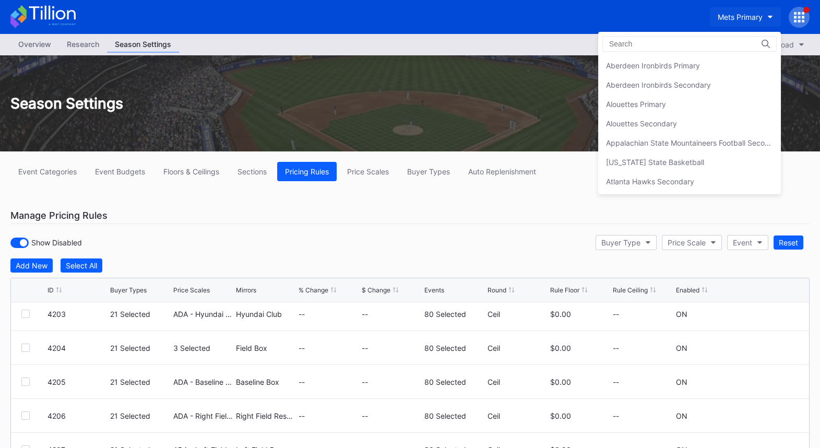
scroll to position [1614, 0]
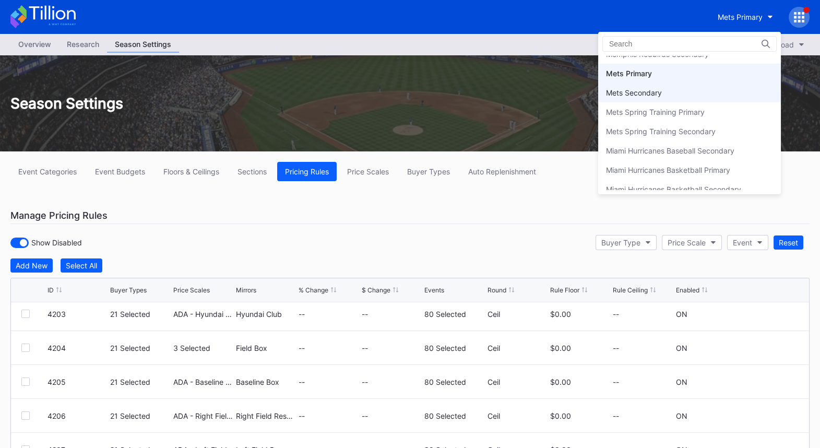
click at [657, 90] on div "Mets Secondary" at bounding box center [689, 92] width 183 height 19
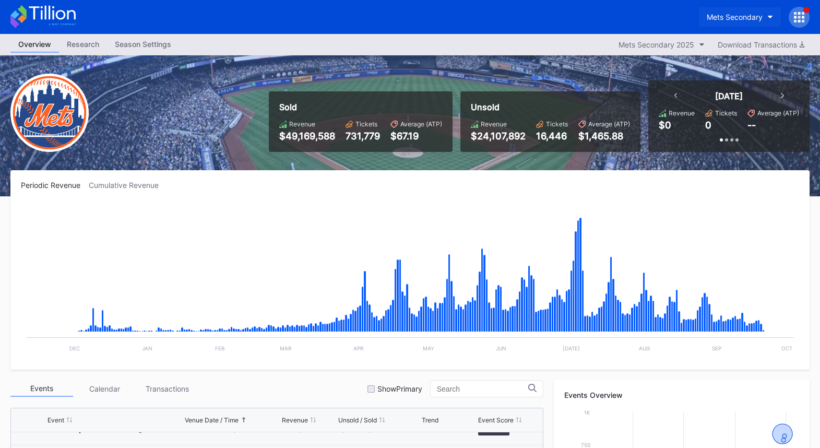
click at [745, 17] on div "Mets Secondary" at bounding box center [735, 17] width 56 height 9
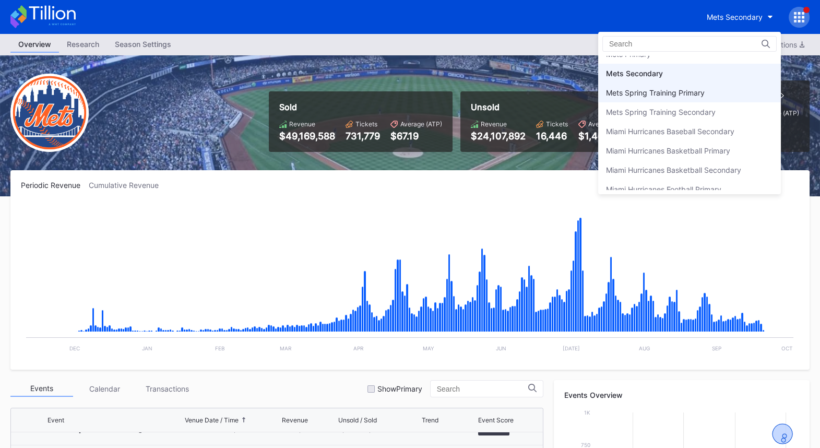
scroll to position [1586, 0]
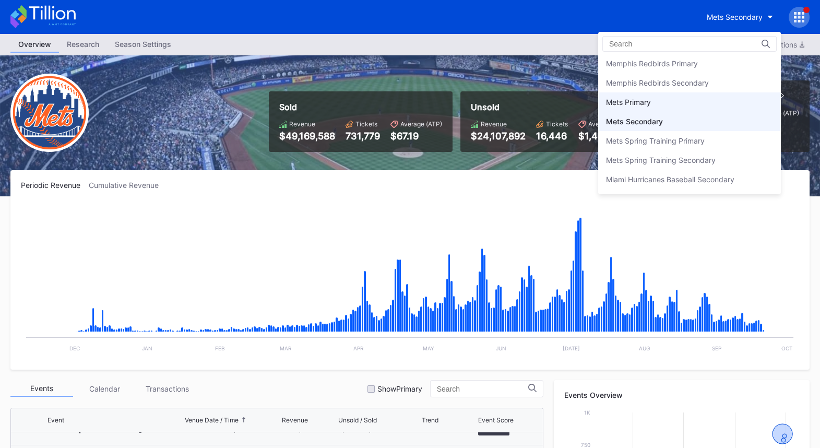
click at [644, 98] on div "Mets Primary" at bounding box center [628, 102] width 45 height 9
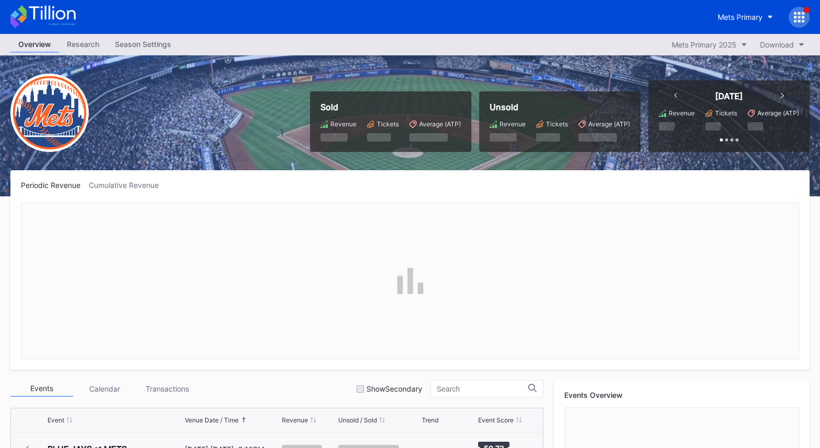
scroll to position [2644, 0]
click at [136, 45] on div "Season Settings" at bounding box center [143, 44] width 72 height 15
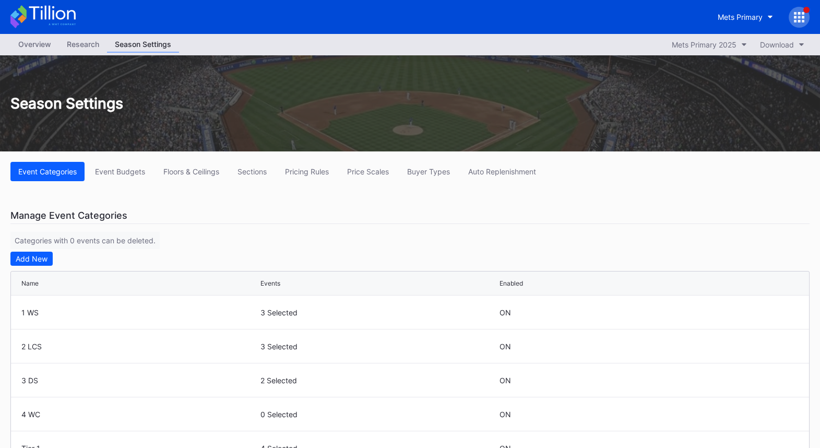
scroll to position [10, 0]
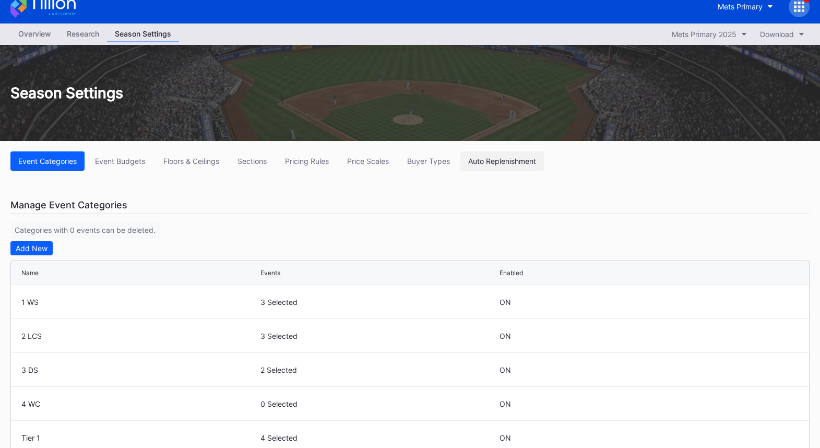
click at [484, 157] on div "Auto Replenishment" at bounding box center [502, 161] width 68 height 9
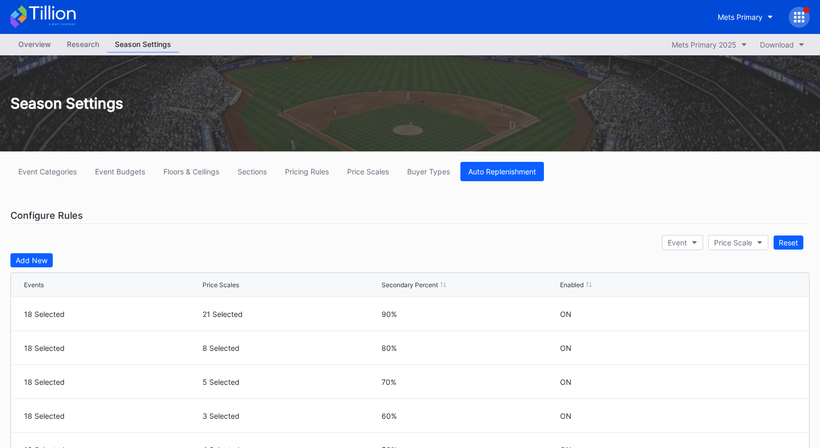
click at [48, 22] on icon at bounding box center [42, 16] width 65 height 23
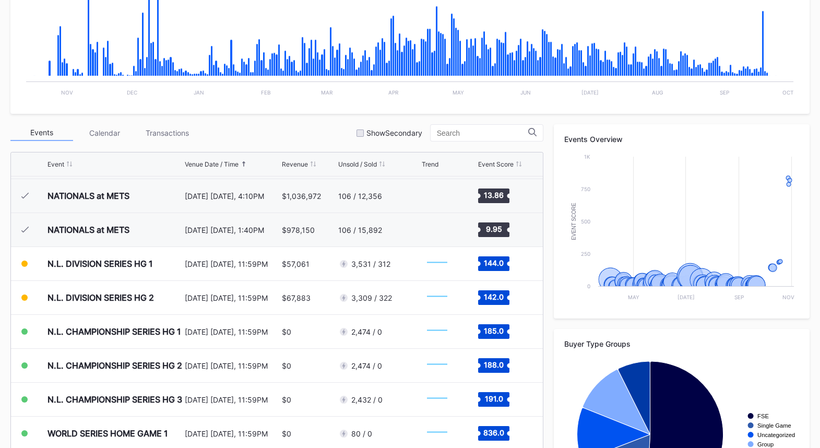
scroll to position [262, 0]
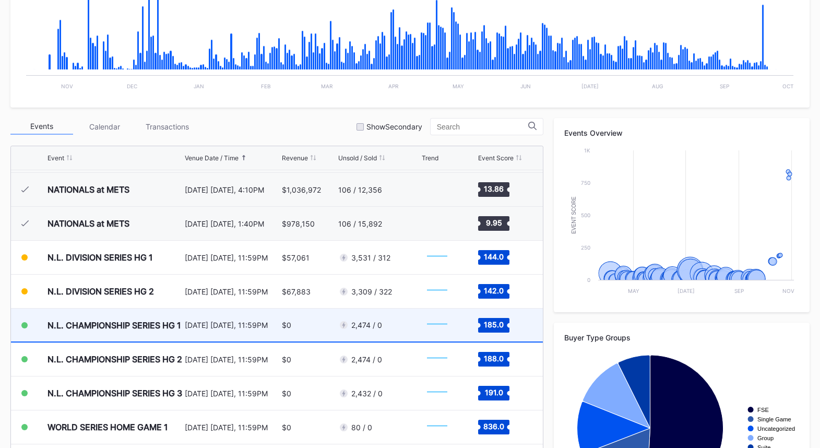
click at [287, 325] on div "$0" at bounding box center [286, 324] width 9 height 9
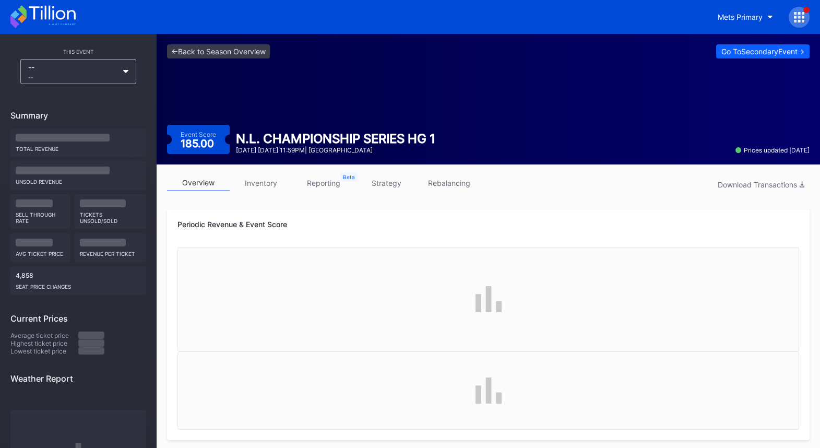
click at [385, 181] on link "strategy" at bounding box center [386, 183] width 63 height 16
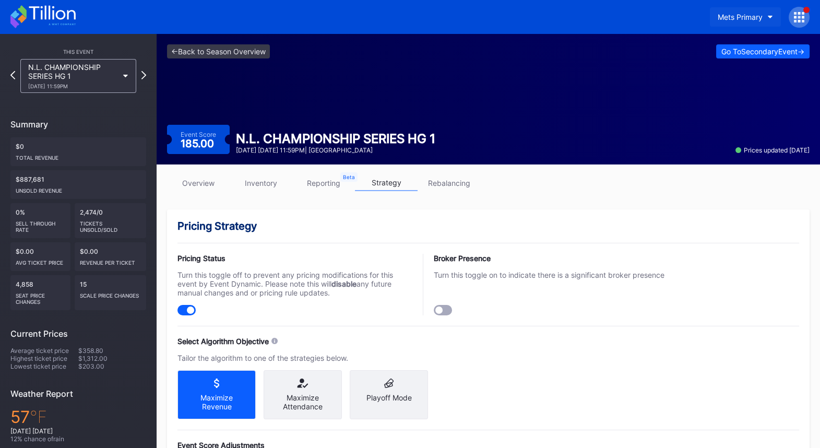
click at [746, 16] on div "Mets Primary" at bounding box center [740, 17] width 45 height 9
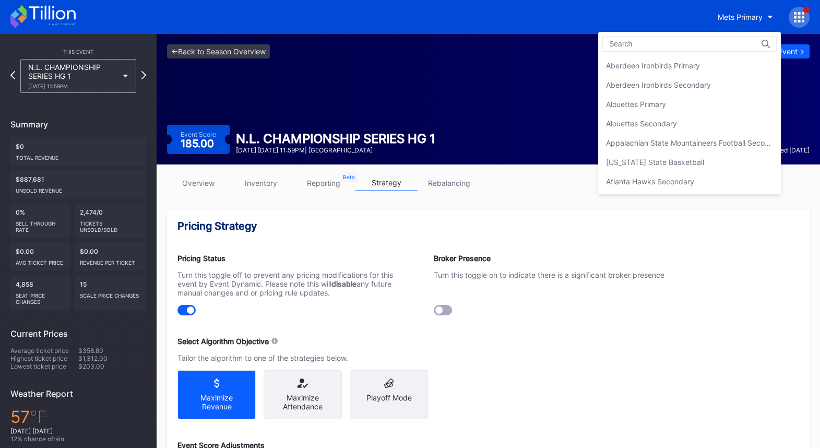
scroll to position [1614, 0]
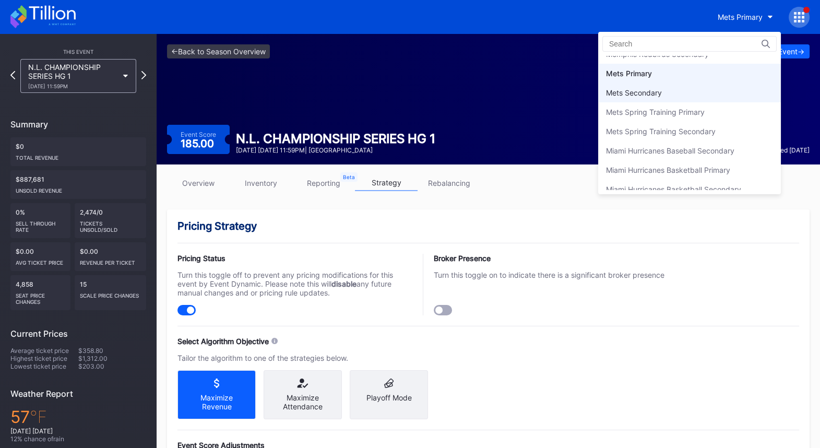
click at [721, 84] on div "Mets Secondary" at bounding box center [689, 92] width 183 height 19
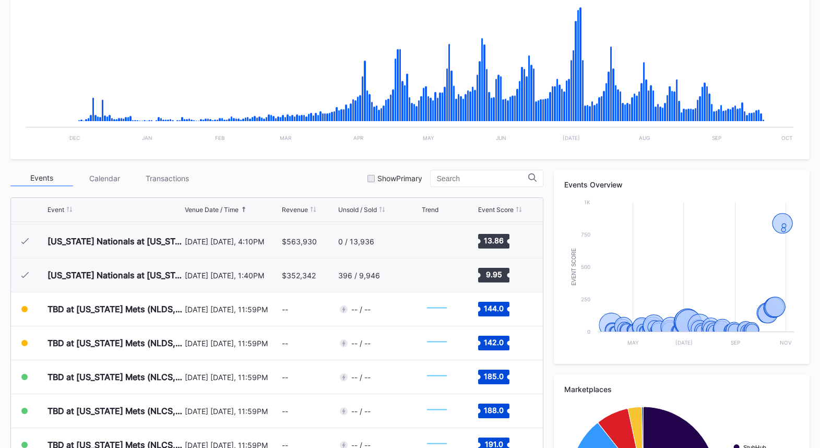
scroll to position [330, 0]
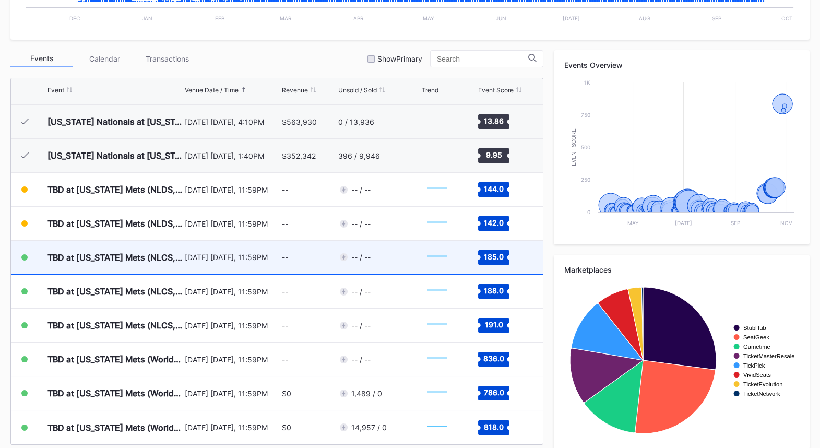
click at [306, 267] on div "--" at bounding box center [309, 257] width 54 height 33
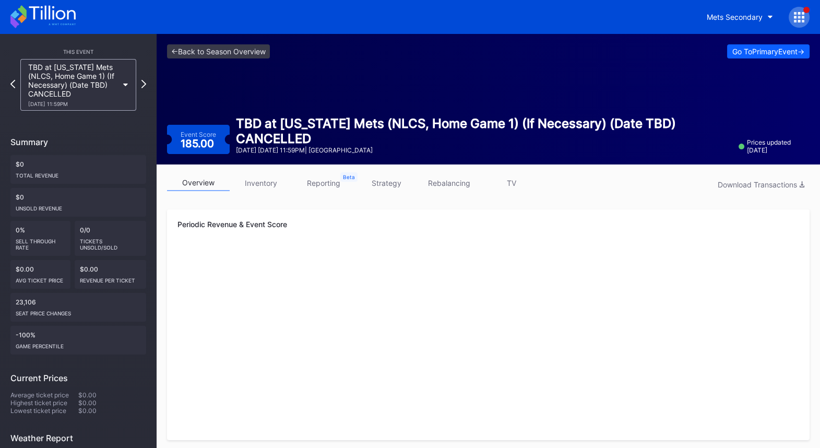
click at [513, 184] on link "TV" at bounding box center [511, 183] width 63 height 16
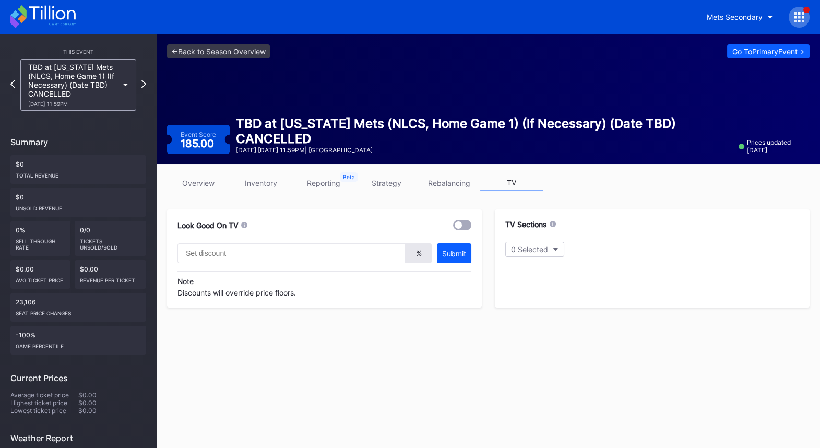
scroll to position [83, 0]
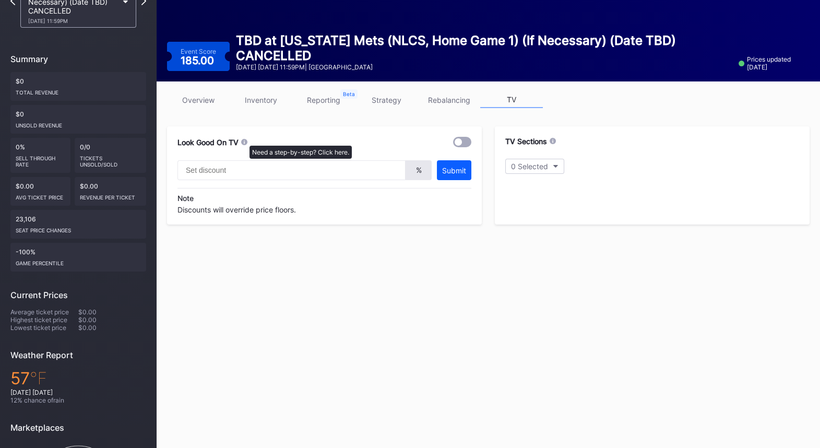
click at [244, 140] on icon at bounding box center [244, 142] width 6 height 6
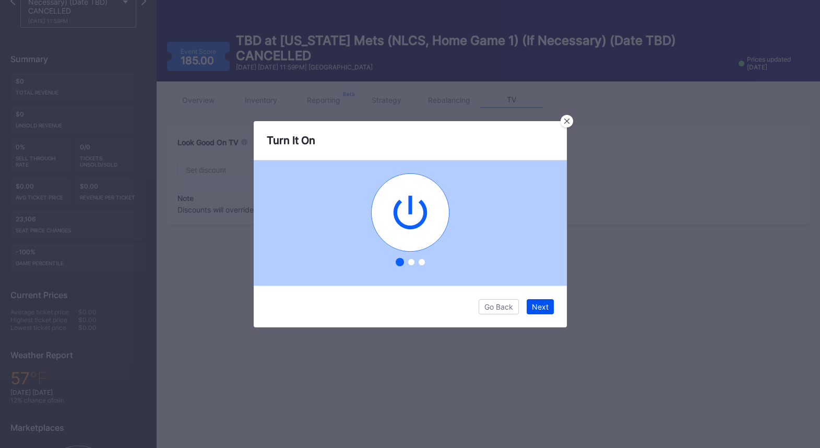
click at [533, 304] on div "Next" at bounding box center [540, 306] width 17 height 9
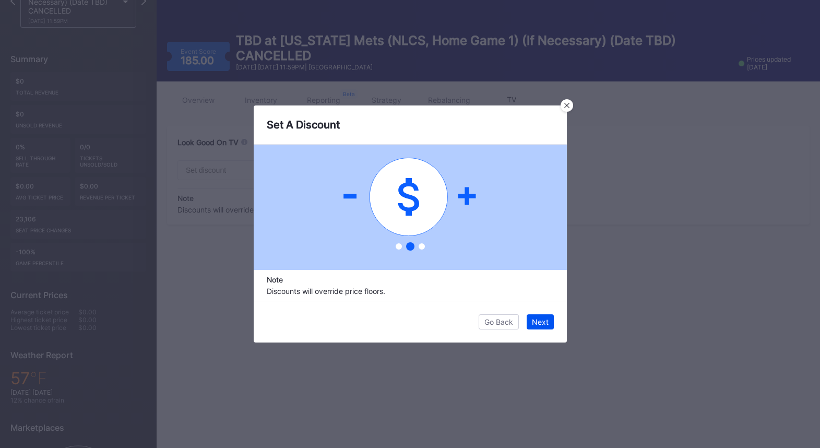
click at [533, 323] on div "Next" at bounding box center [540, 321] width 17 height 9
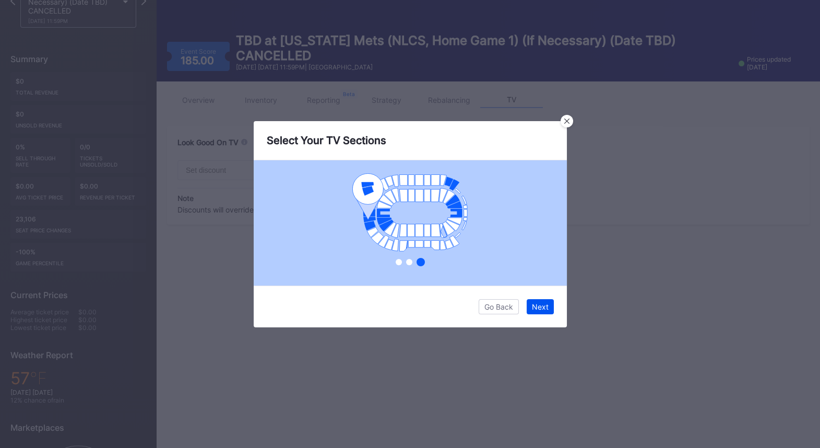
click at [545, 305] on div "Next" at bounding box center [540, 306] width 17 height 9
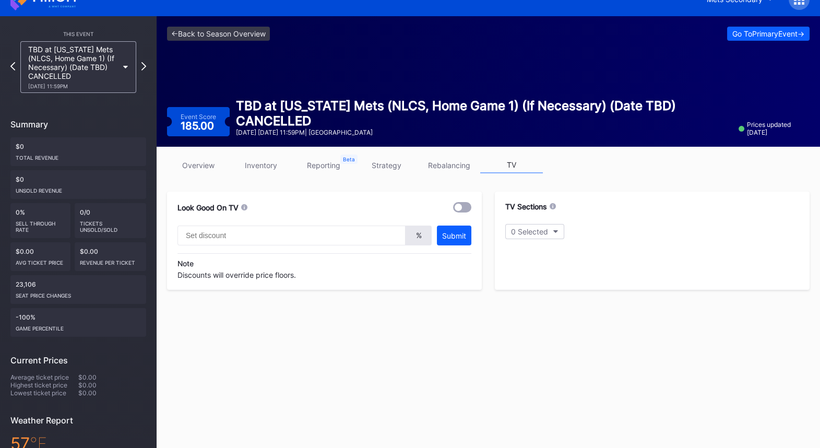
scroll to position [0, 0]
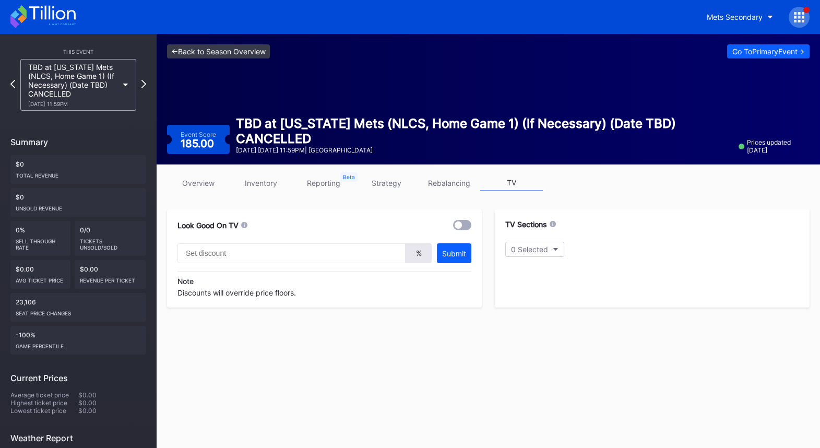
click at [218, 57] on link "<- Back to Season Overview" at bounding box center [218, 51] width 103 height 14
